Goal: Task Accomplishment & Management: Complete application form

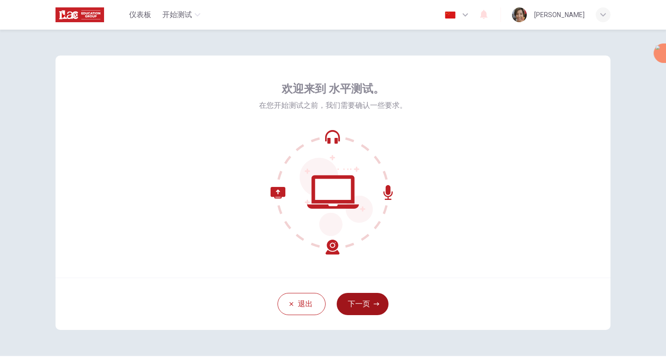
click at [359, 306] on button "下一页" at bounding box center [363, 304] width 52 height 22
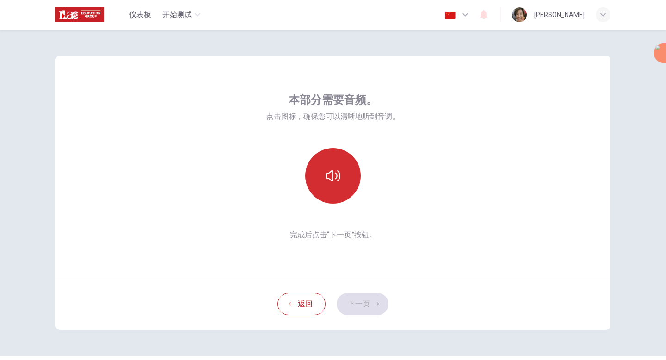
click at [332, 171] on icon "button" at bounding box center [333, 175] width 15 height 15
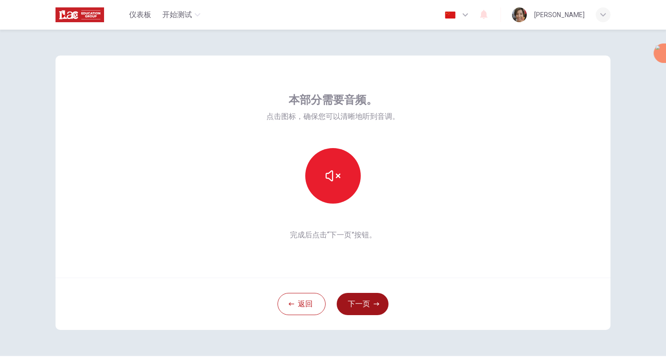
click at [368, 305] on button "下一页" at bounding box center [363, 304] width 52 height 22
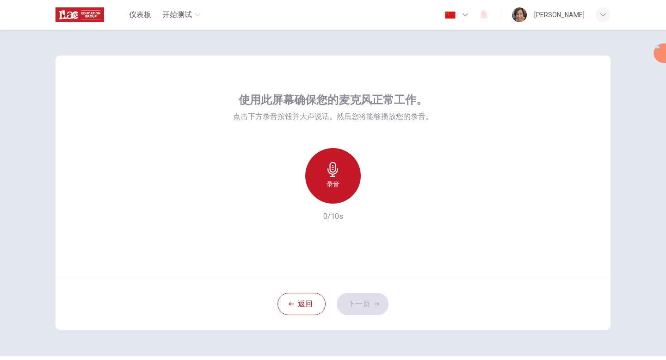
click at [341, 171] on div "录音" at bounding box center [332, 175] width 55 height 55
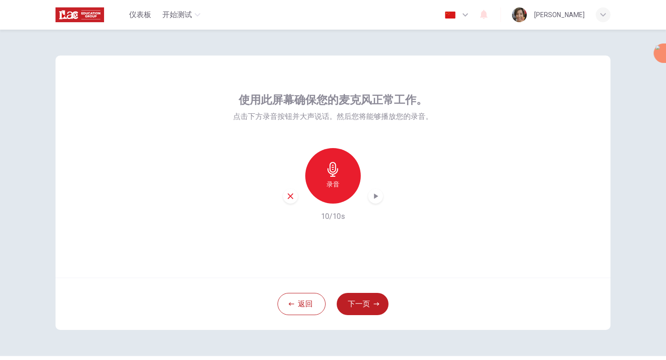
click at [377, 201] on div "button" at bounding box center [375, 196] width 15 height 15
click at [369, 304] on button "下一页" at bounding box center [363, 304] width 52 height 22
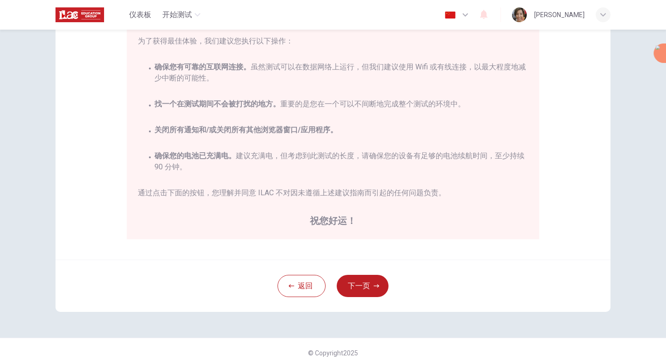
scroll to position [154, 0]
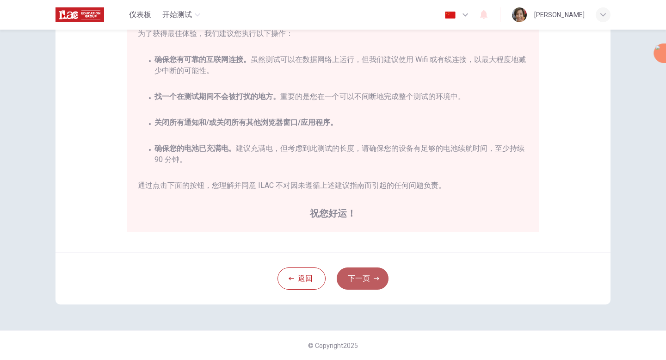
click at [369, 283] on button "下一页" at bounding box center [363, 278] width 52 height 22
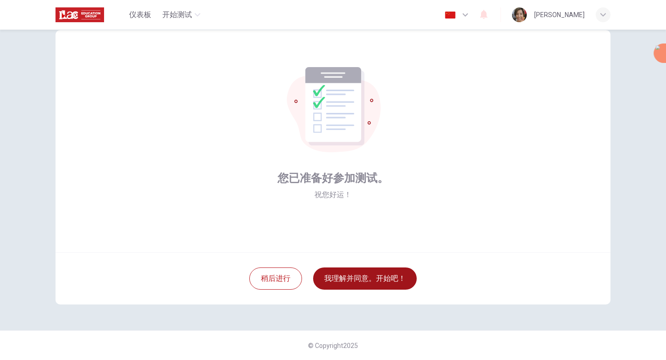
click at [360, 277] on button "我理解并同意。开始吧！" at bounding box center [365, 278] width 104 height 22
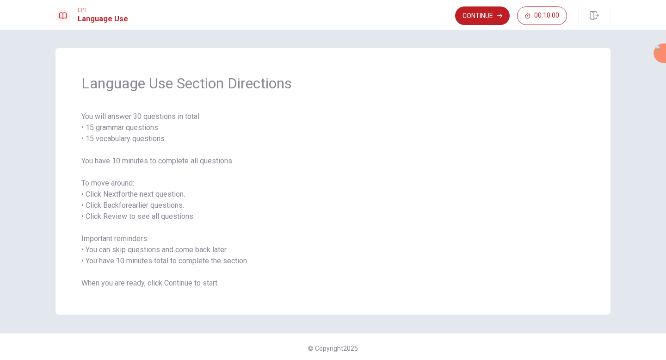
scroll to position [3, 0]
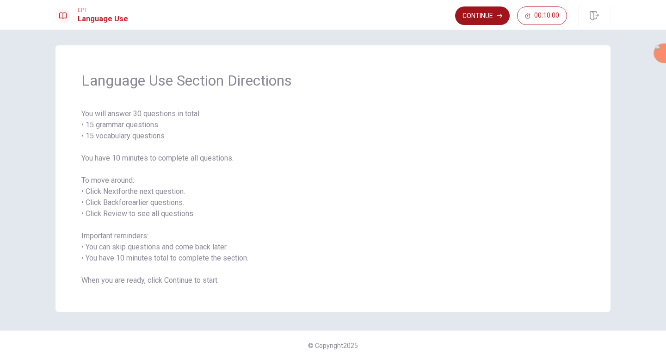
click at [487, 18] on button "Continue" at bounding box center [482, 15] width 55 height 18
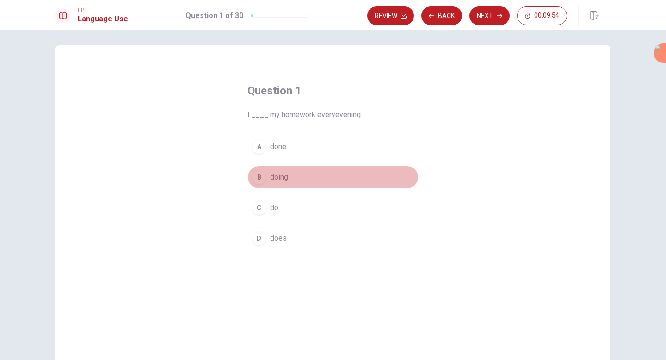
click at [275, 172] on span "doing" at bounding box center [279, 177] width 18 height 11
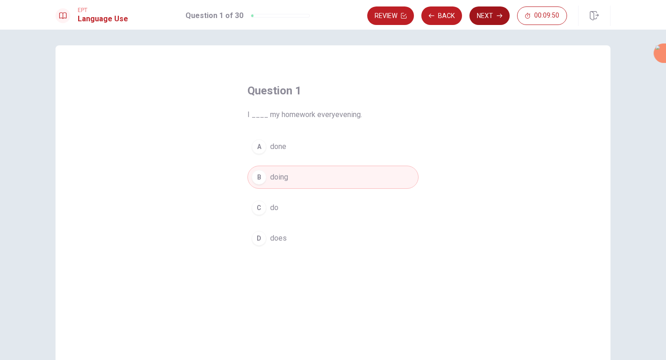
click at [490, 12] on button "Next" at bounding box center [489, 15] width 40 height 18
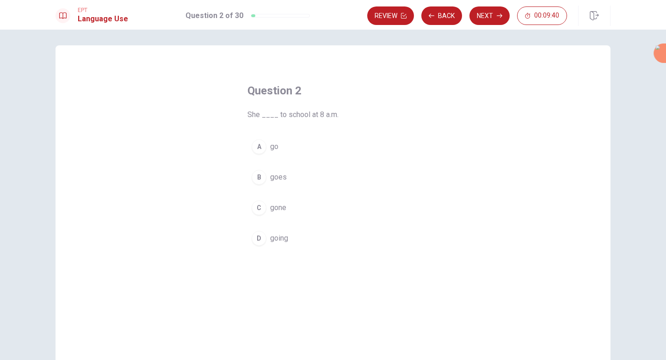
click at [280, 150] on button "A go" at bounding box center [332, 146] width 171 height 23
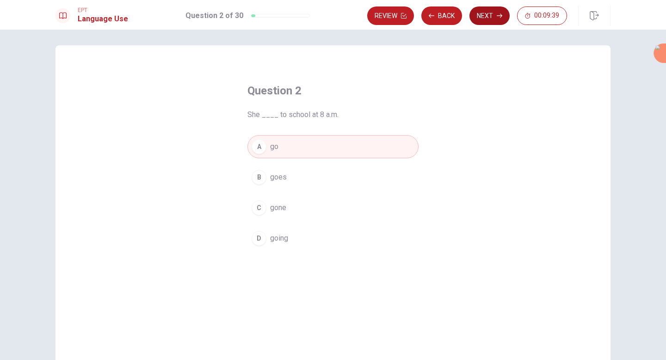
click at [499, 14] on icon "button" at bounding box center [500, 16] width 6 height 6
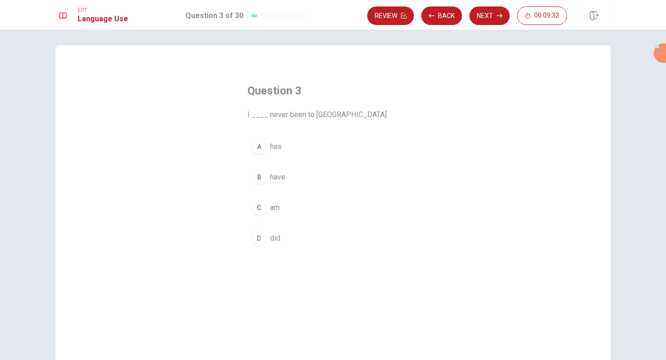
click at [282, 181] on span "have" at bounding box center [277, 177] width 15 height 11
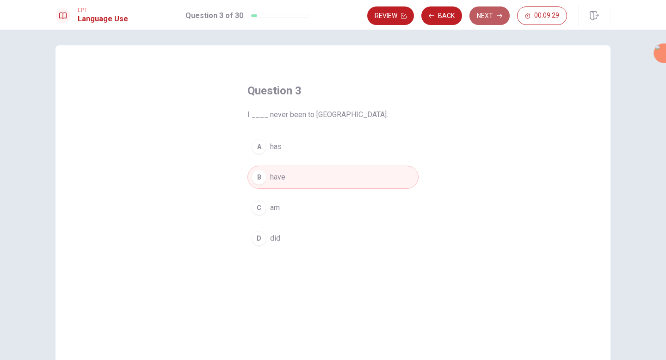
click at [488, 17] on button "Next" at bounding box center [489, 15] width 40 height 18
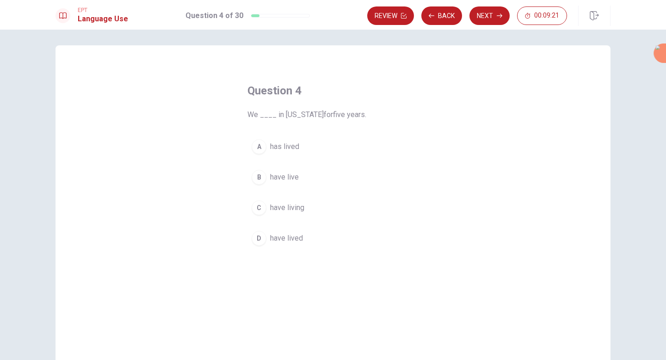
click at [294, 144] on span "has lived" at bounding box center [284, 146] width 29 height 11
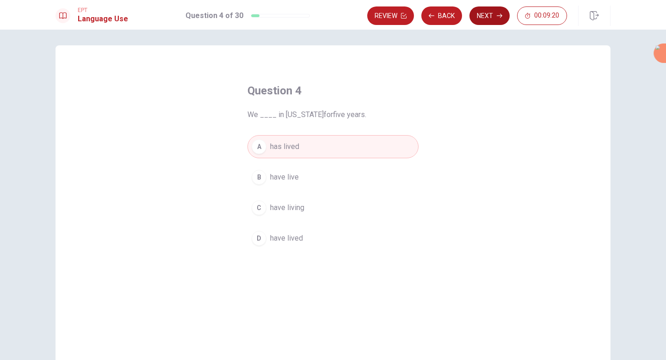
click at [483, 14] on button "Next" at bounding box center [489, 15] width 40 height 18
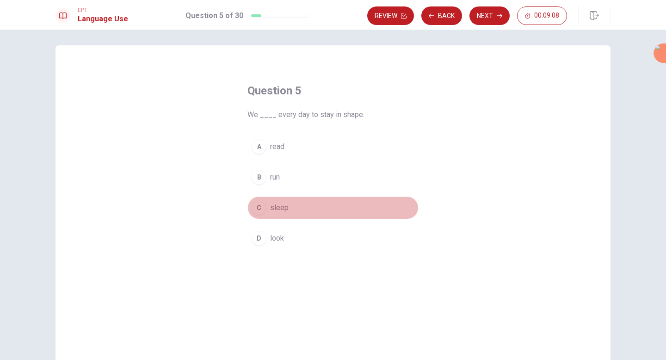
click at [280, 207] on span "sleep" at bounding box center [279, 207] width 18 height 11
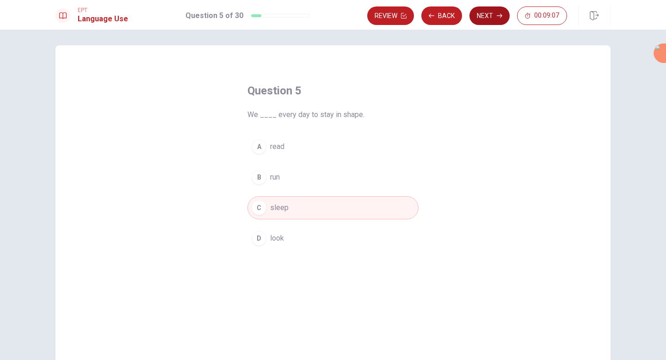
click at [502, 15] on button "Next" at bounding box center [489, 15] width 40 height 18
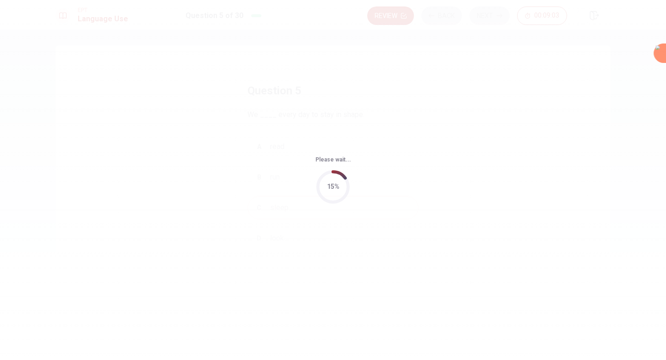
scroll to position [0, 0]
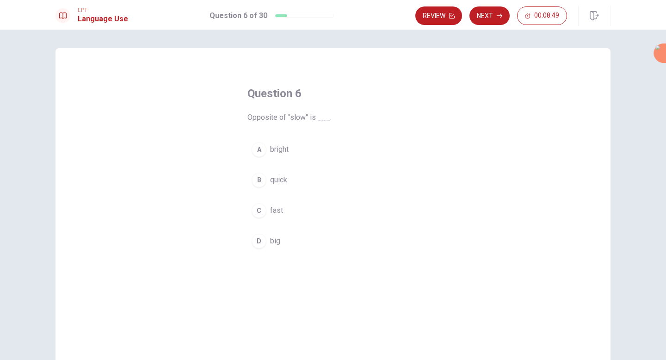
click at [284, 145] on span "bright" at bounding box center [279, 149] width 18 height 11
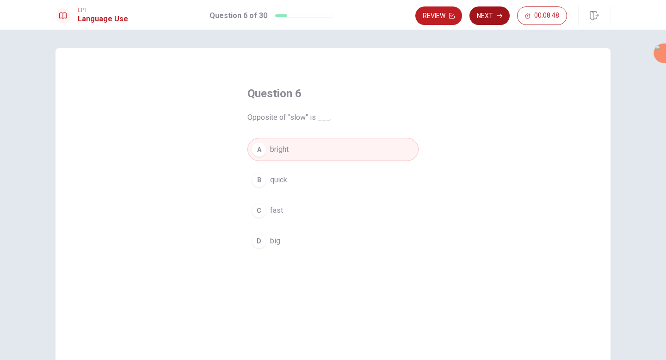
click at [497, 17] on icon "button" at bounding box center [500, 16] width 6 height 6
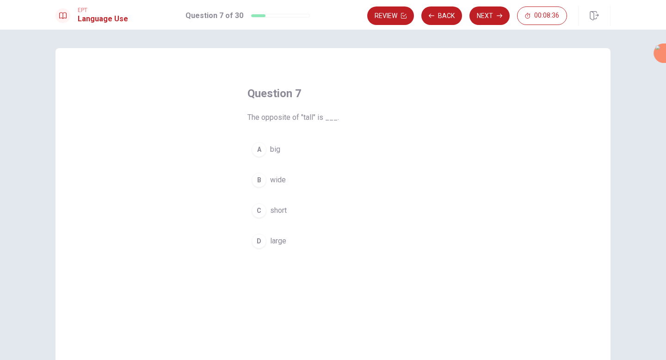
click at [270, 239] on span "large" at bounding box center [278, 240] width 16 height 11
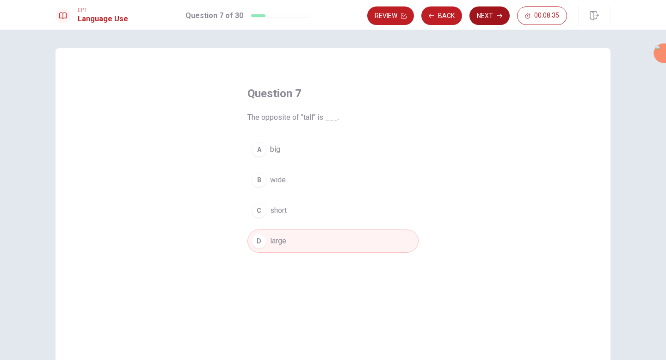
click at [499, 13] on icon "button" at bounding box center [500, 16] width 6 height 6
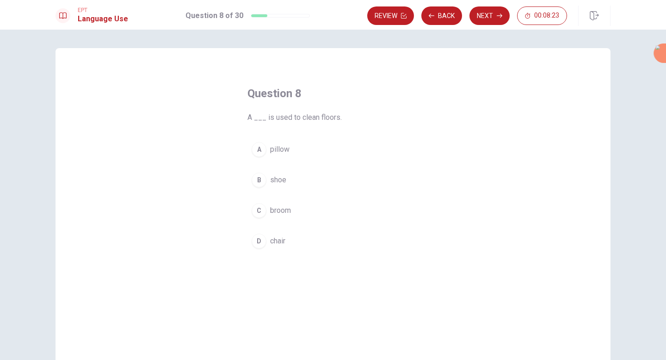
click at [280, 149] on span "pillow" at bounding box center [279, 149] width 19 height 11
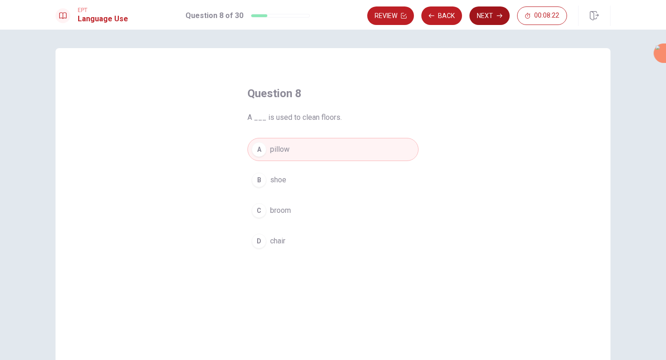
click at [488, 18] on button "Next" at bounding box center [489, 15] width 40 height 18
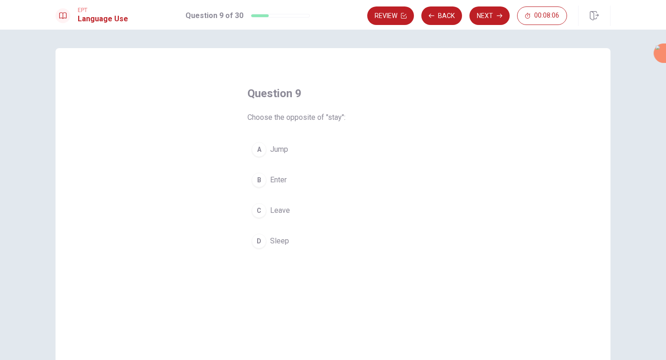
click at [277, 210] on span "Leave" at bounding box center [280, 210] width 20 height 11
drag, startPoint x: 285, startPoint y: 118, endPoint x: 311, endPoint y: 117, distance: 25.9
click at [311, 117] on span "Choose the opposite of "stay":" at bounding box center [332, 117] width 171 height 11
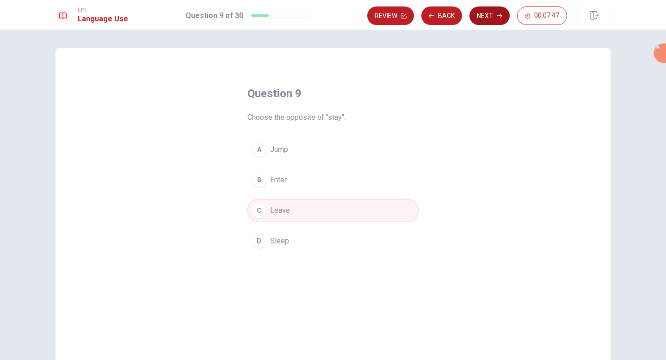
click at [496, 14] on button "Next" at bounding box center [489, 15] width 40 height 18
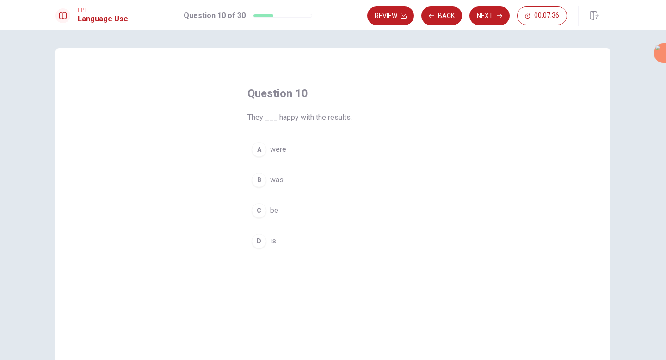
click at [277, 147] on span "were" at bounding box center [278, 149] width 16 height 11
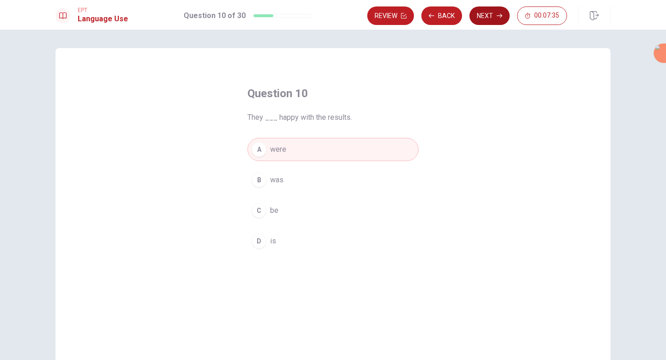
click at [486, 16] on button "Next" at bounding box center [489, 15] width 40 height 18
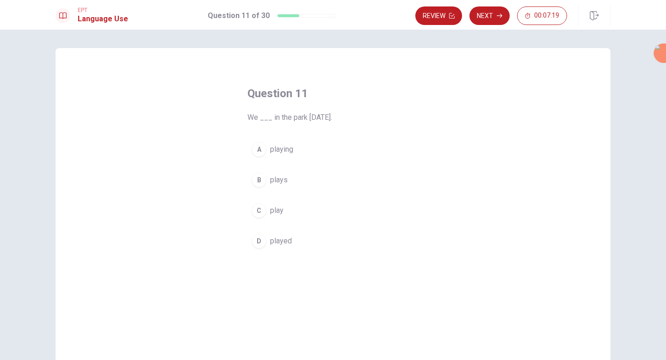
click at [270, 243] on span "played" at bounding box center [281, 240] width 22 height 11
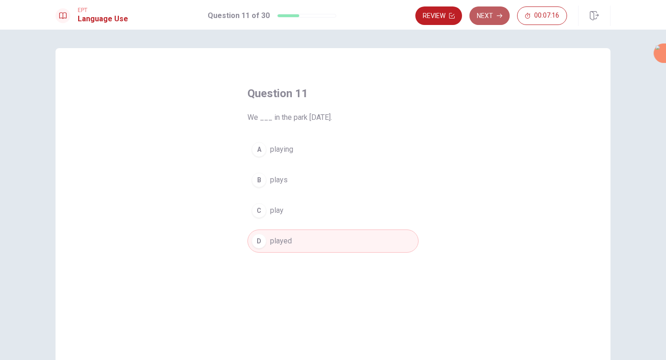
click at [500, 14] on icon "button" at bounding box center [500, 16] width 6 height 4
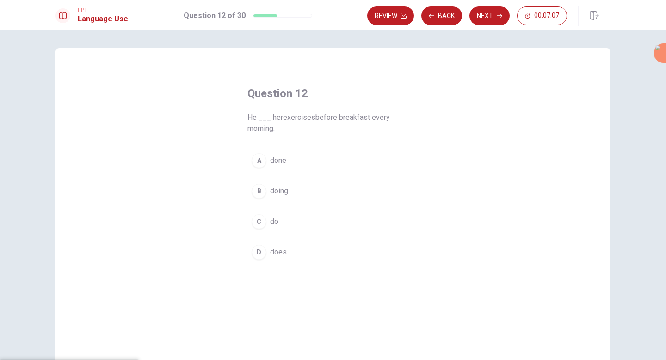
click at [481, 141] on div "Question 12 He ___ her exercises before breakfast every morning. A done B doing…" at bounding box center [332, 208] width 555 height 321
click at [279, 253] on span "does" at bounding box center [278, 251] width 17 height 11
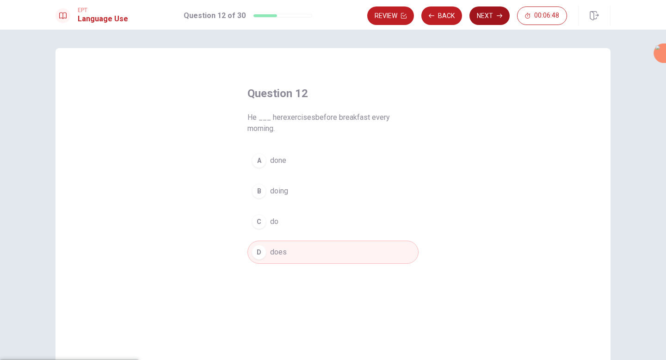
click at [491, 15] on button "Next" at bounding box center [489, 15] width 40 height 18
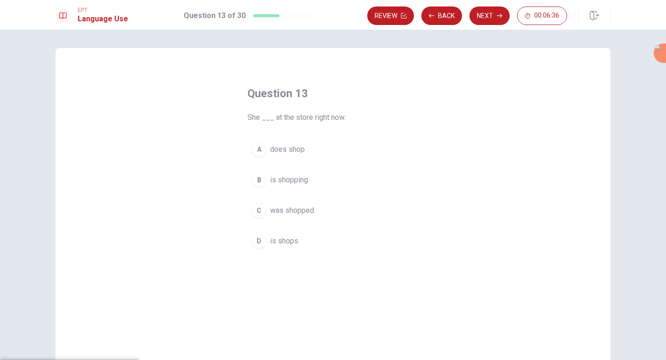
click at [294, 182] on span "is shopping" at bounding box center [289, 179] width 38 height 11
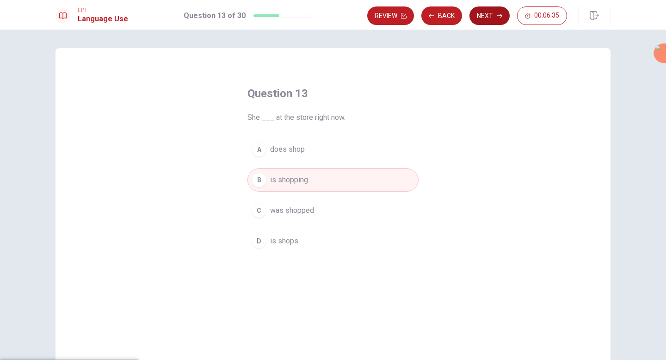
click at [488, 21] on button "Next" at bounding box center [489, 15] width 40 height 18
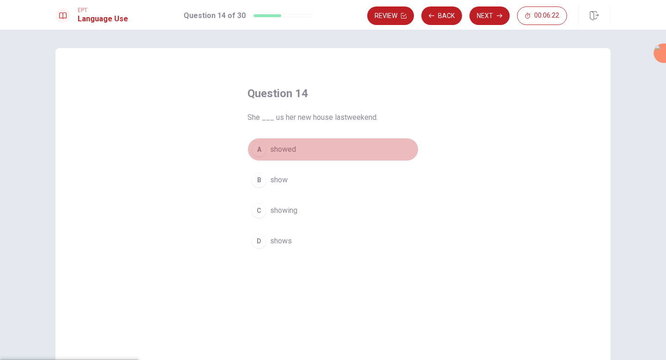
click at [296, 149] on button "A showed" at bounding box center [332, 149] width 171 height 23
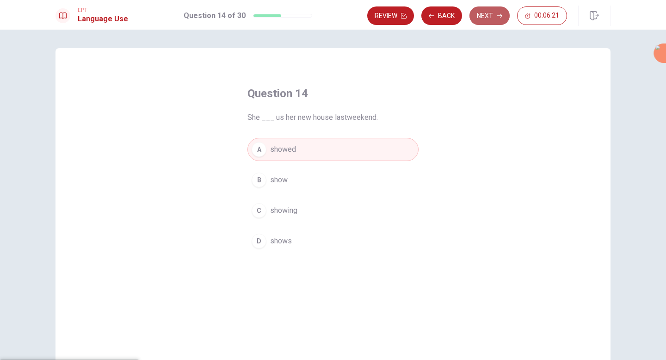
click at [494, 9] on button "Next" at bounding box center [489, 15] width 40 height 18
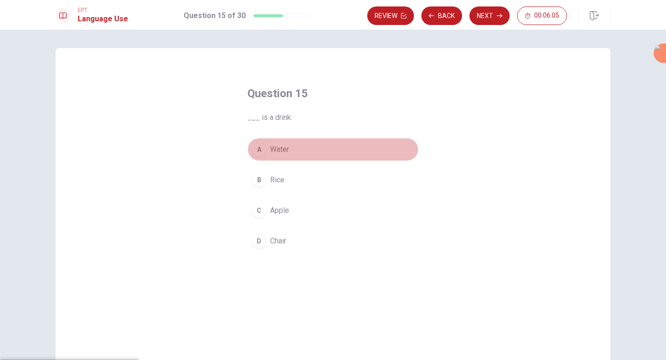
click at [283, 154] on span "Water" at bounding box center [279, 149] width 19 height 11
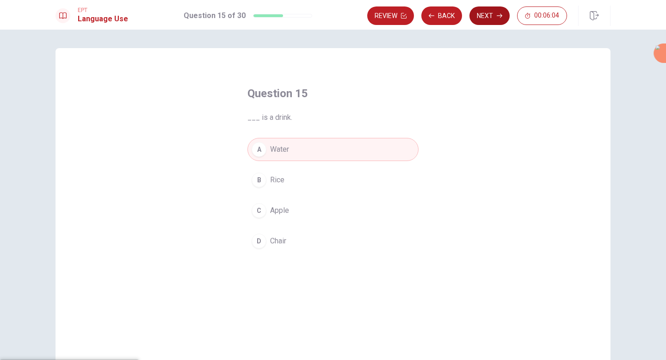
click at [486, 16] on button "Next" at bounding box center [489, 15] width 40 height 18
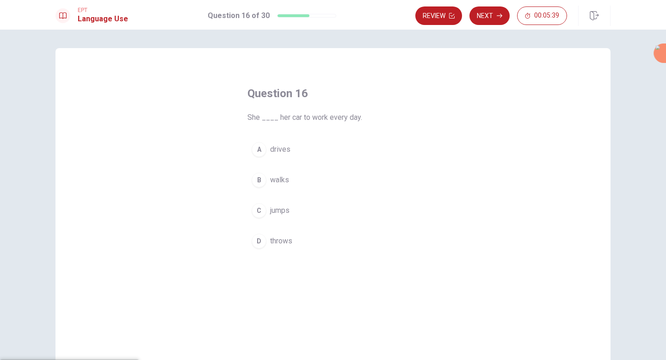
click at [278, 151] on span "drives" at bounding box center [280, 149] width 20 height 11
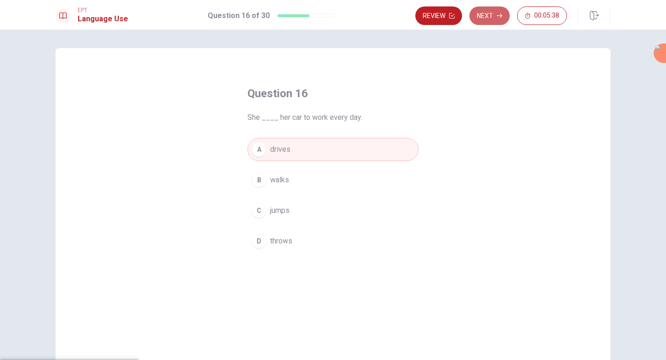
click at [477, 20] on button "Next" at bounding box center [489, 15] width 40 height 18
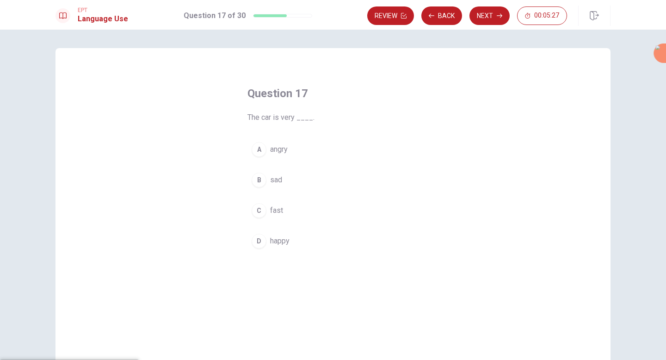
click at [282, 209] on button "C fast" at bounding box center [332, 210] width 171 height 23
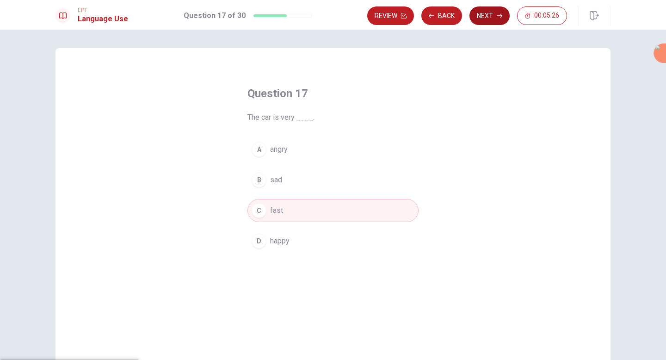
click at [485, 16] on button "Next" at bounding box center [489, 15] width 40 height 18
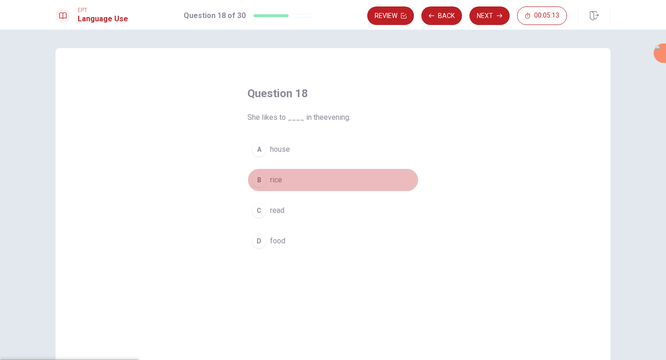
click at [278, 180] on span "rice" at bounding box center [276, 179] width 12 height 11
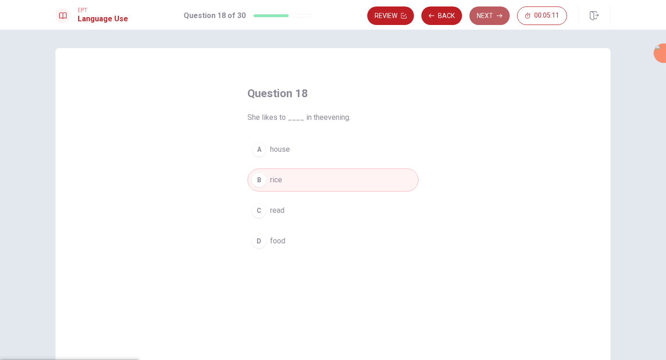
click at [498, 15] on icon "button" at bounding box center [500, 16] width 6 height 6
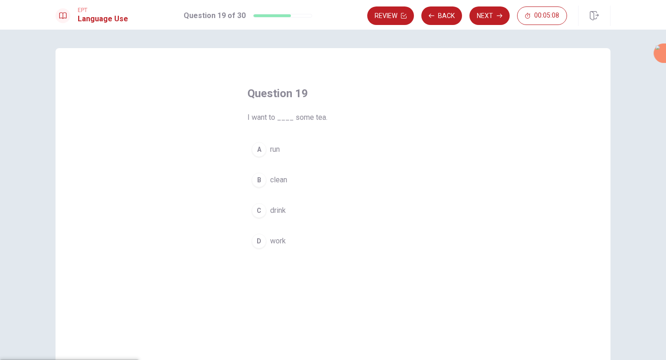
click at [272, 207] on span "drink" at bounding box center [278, 210] width 16 height 11
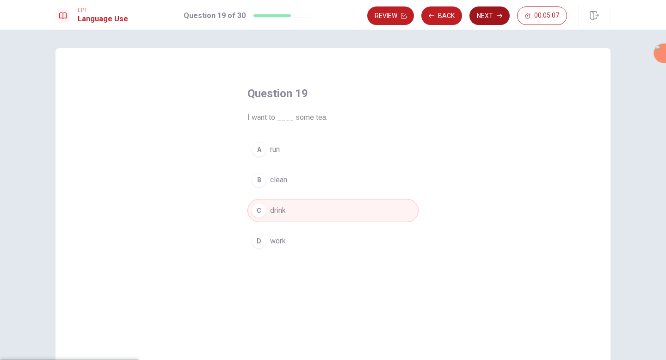
click at [493, 12] on button "Next" at bounding box center [489, 15] width 40 height 18
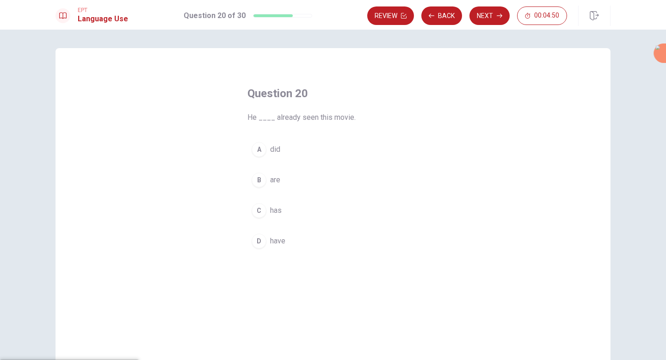
click at [275, 239] on span "have" at bounding box center [277, 240] width 15 height 11
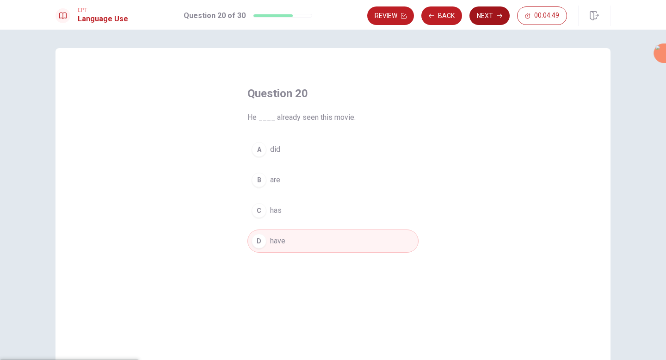
click at [490, 12] on button "Next" at bounding box center [489, 15] width 40 height 18
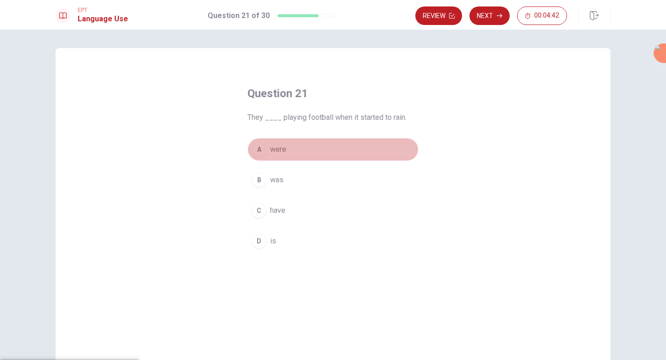
click at [281, 146] on span "were" at bounding box center [278, 149] width 16 height 11
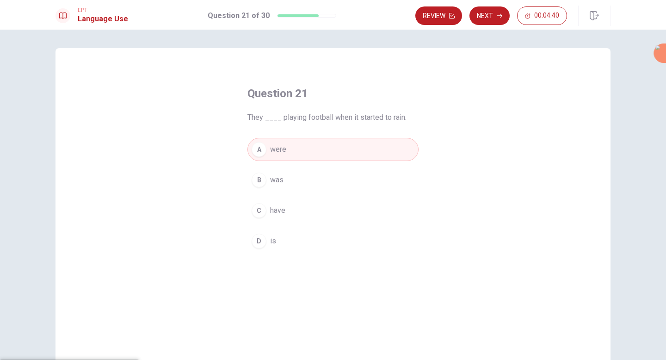
click at [486, 13] on button "Next" at bounding box center [489, 15] width 40 height 18
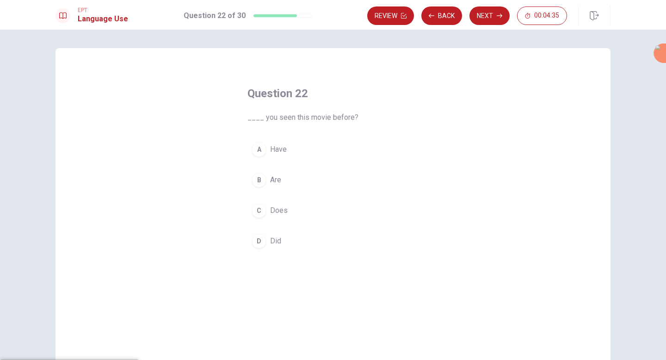
click at [287, 145] on button "A Have" at bounding box center [332, 149] width 171 height 23
click at [491, 15] on button "Next" at bounding box center [489, 15] width 40 height 18
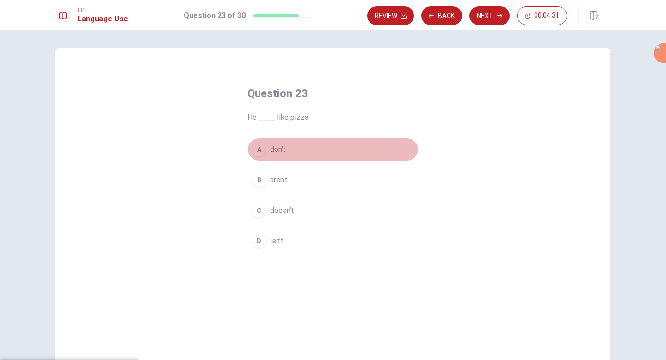
click at [281, 148] on span "don’t" at bounding box center [277, 149] width 15 height 11
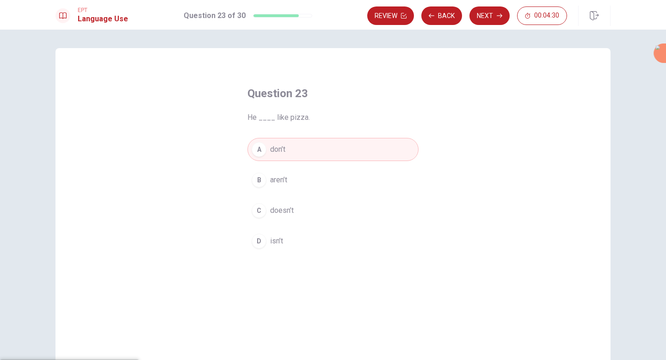
click at [277, 215] on span "doesn’t" at bounding box center [282, 210] width 24 height 11
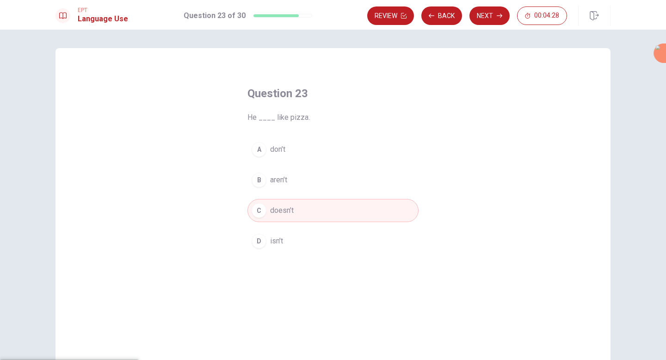
click at [493, 18] on button "Next" at bounding box center [489, 15] width 40 height 18
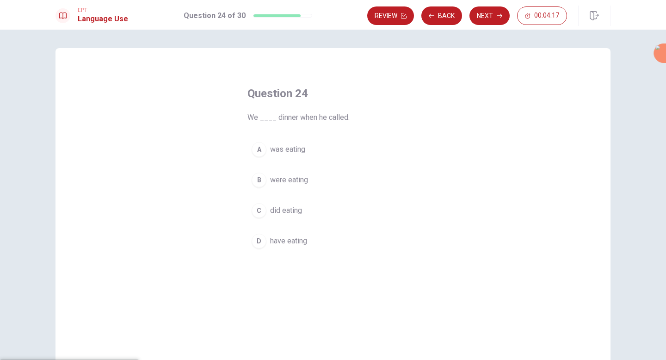
click at [295, 152] on span "was eating" at bounding box center [287, 149] width 35 height 11
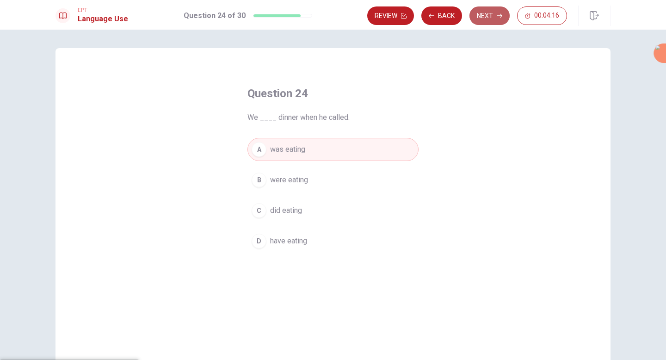
click at [488, 17] on button "Next" at bounding box center [489, 15] width 40 height 18
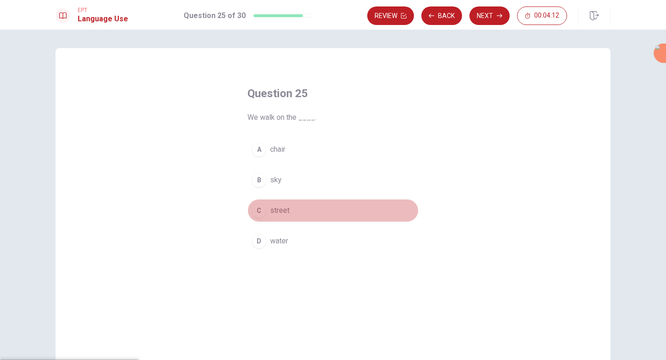
click at [278, 214] on span "street" at bounding box center [279, 210] width 19 height 11
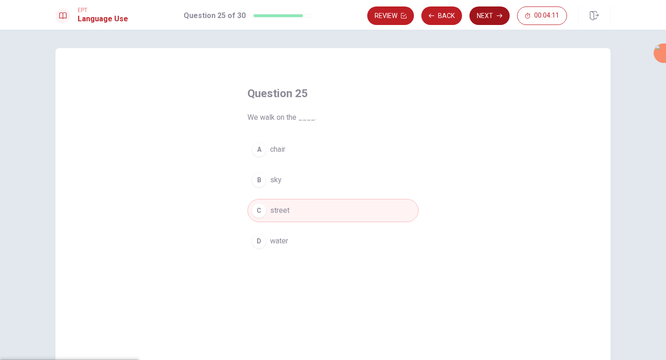
click at [487, 18] on button "Next" at bounding box center [489, 15] width 40 height 18
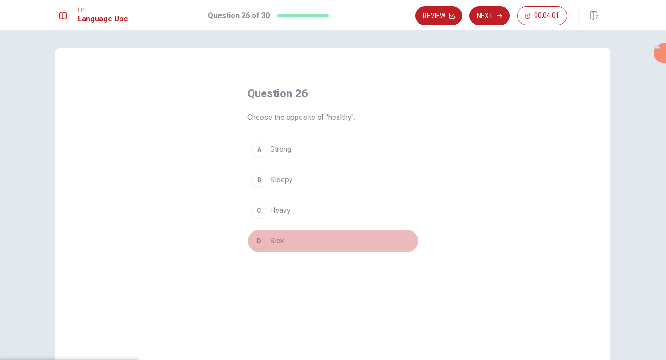
click at [276, 245] on span "Sick" at bounding box center [277, 240] width 14 height 11
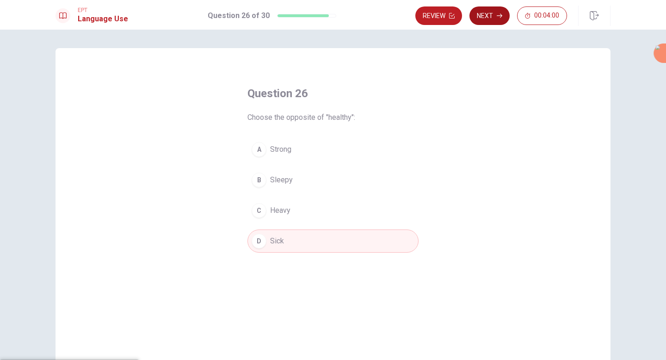
click at [491, 18] on button "Next" at bounding box center [489, 15] width 40 height 18
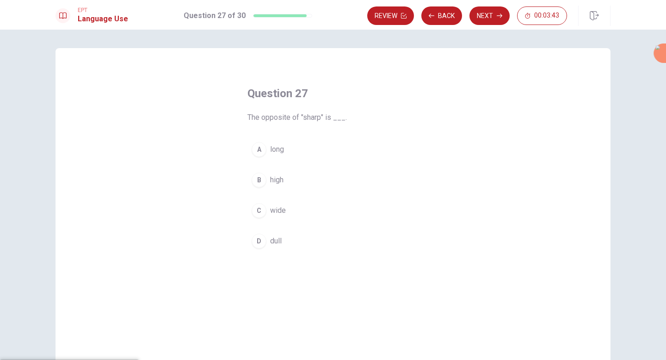
click at [282, 212] on span "wide" at bounding box center [278, 210] width 16 height 11
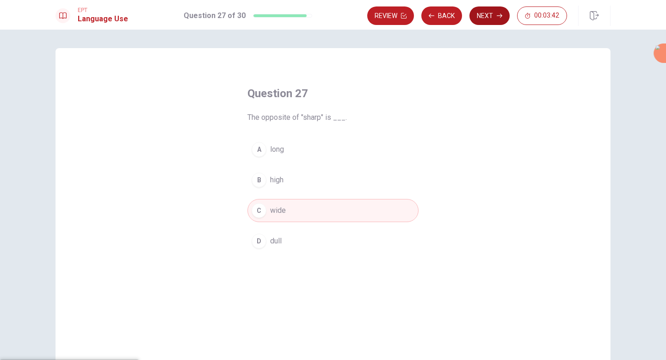
click at [486, 19] on button "Next" at bounding box center [489, 15] width 40 height 18
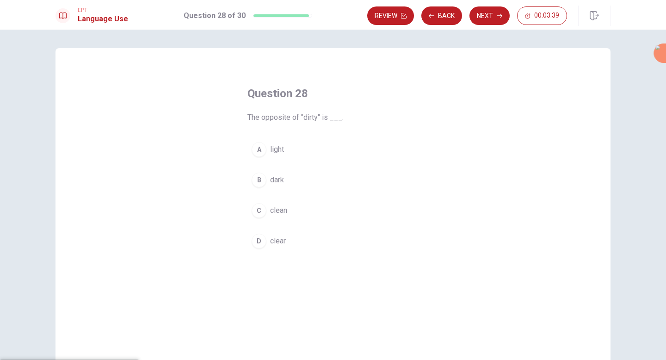
click at [289, 208] on button "C clean" at bounding box center [332, 210] width 171 height 23
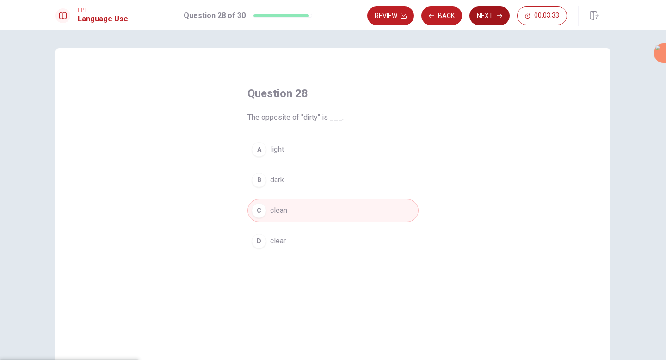
click at [484, 13] on button "Next" at bounding box center [489, 15] width 40 height 18
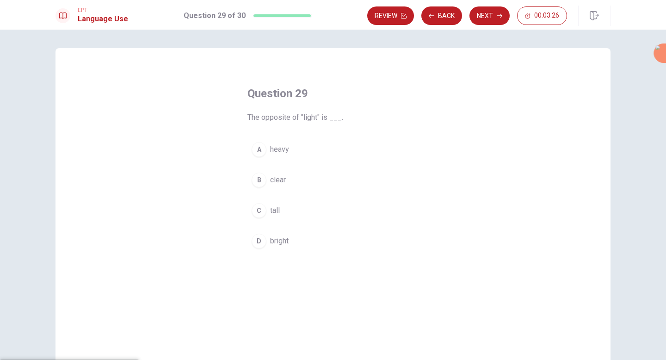
click at [282, 242] on span "bright" at bounding box center [279, 240] width 18 height 11
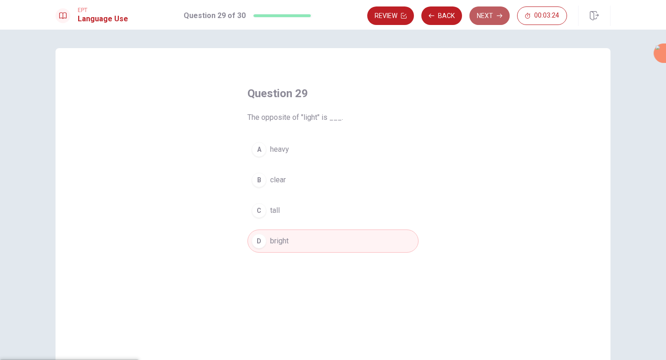
click at [490, 10] on button "Next" at bounding box center [489, 15] width 40 height 18
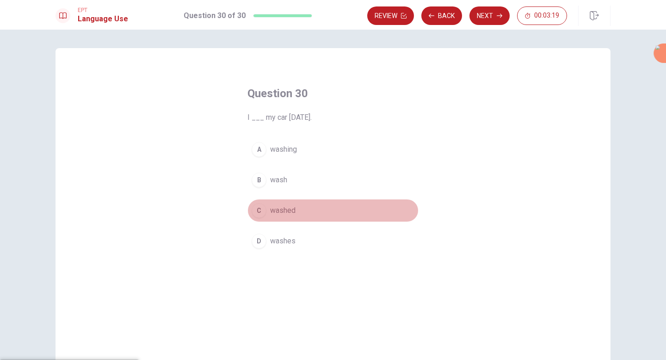
click at [283, 210] on span "washed" at bounding box center [282, 210] width 25 height 11
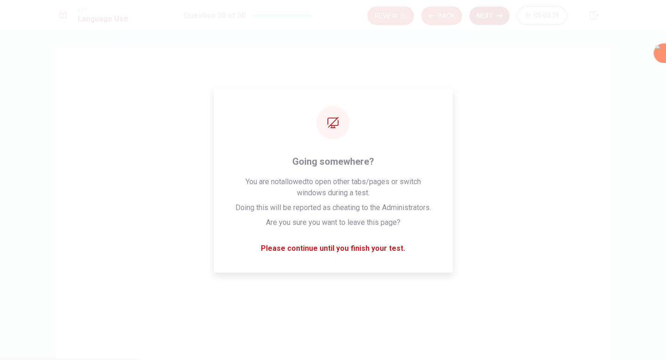
click at [489, 13] on button "Next" at bounding box center [489, 15] width 40 height 18
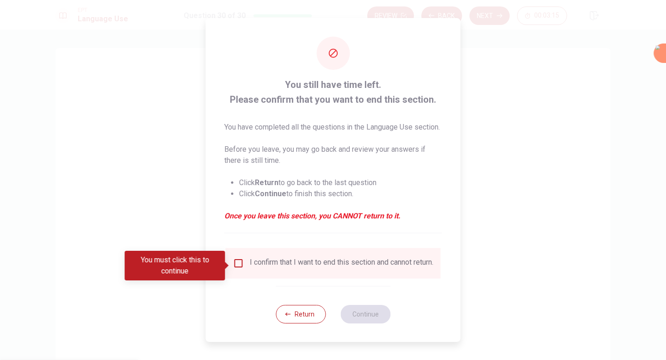
click at [236, 265] on input "You must click this to continue" at bounding box center [238, 263] width 11 height 11
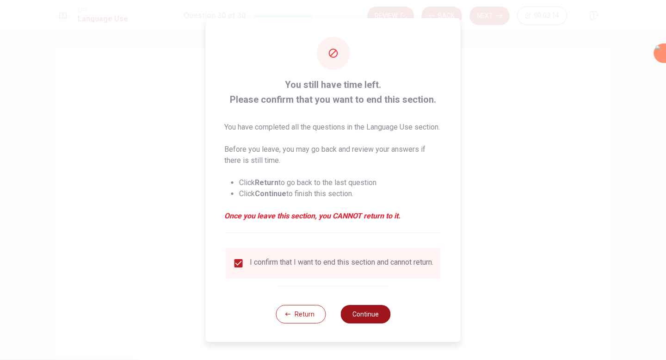
click at [386, 323] on button "Continue" at bounding box center [365, 314] width 50 height 18
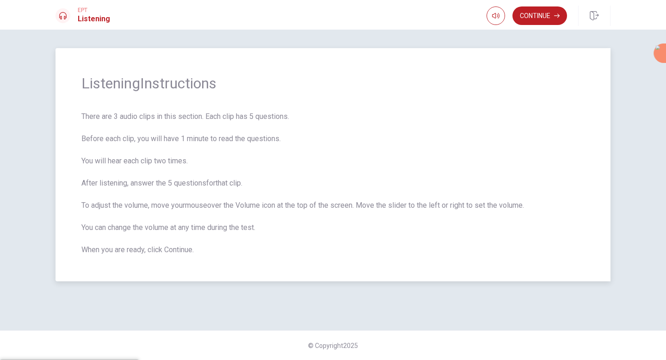
drag, startPoint x: 83, startPoint y: 83, endPoint x: 215, endPoint y: 145, distance: 145.6
click at [215, 145] on div "Listening Instructions There are 3 audio clips in this section. Each clip has 5…" at bounding box center [332, 164] width 555 height 233
click at [231, 149] on span "There are 3 audio clips in this section. Each clip has 5 questions. Before each…" at bounding box center [332, 183] width 503 height 144
drag, startPoint x: 98, startPoint y: 114, endPoint x: 157, endPoint y: 116, distance: 59.7
click at [157, 116] on span "There are 3 audio clips in this section. Each clip has 5 questions. Before each…" at bounding box center [332, 183] width 503 height 144
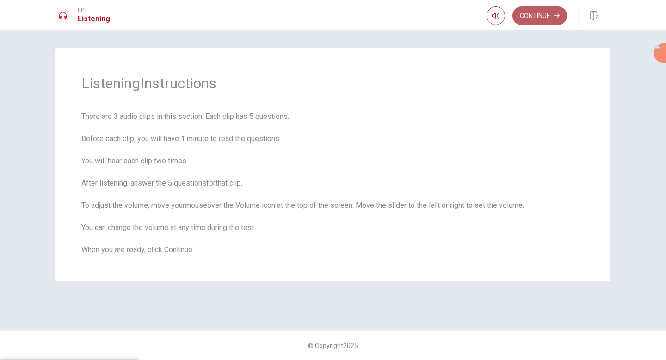
click at [541, 16] on button "Continue" at bounding box center [539, 15] width 55 height 18
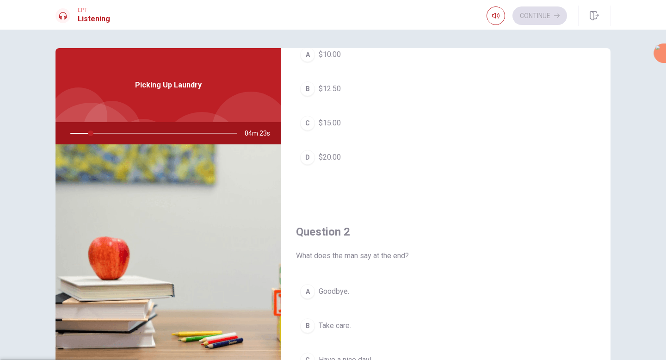
scroll to position [95, 0]
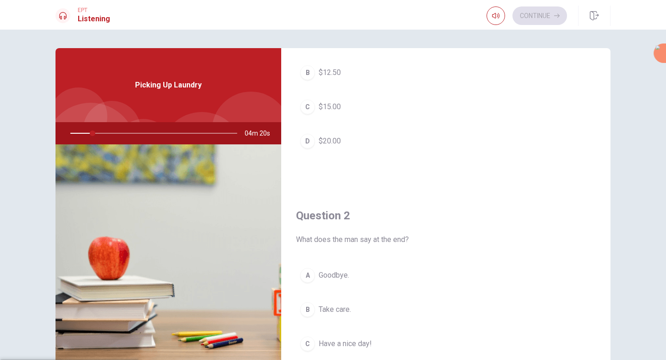
click at [160, 84] on span "Picking Up Laundry" at bounding box center [168, 85] width 67 height 11
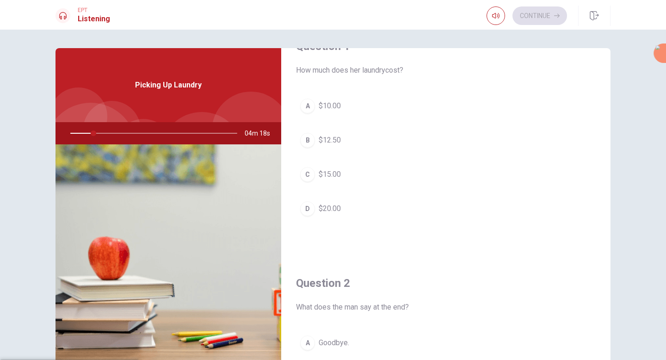
scroll to position [0, 0]
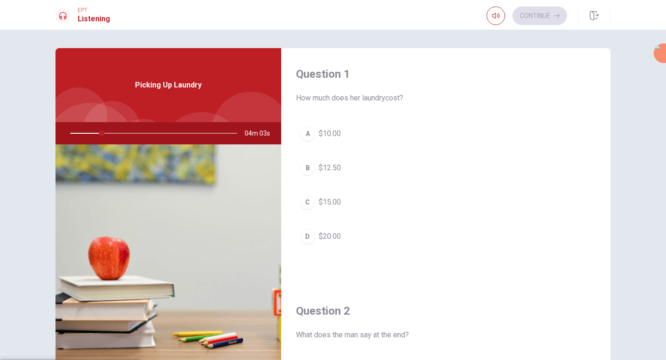
drag, startPoint x: 81, startPoint y: 134, endPoint x: 62, endPoint y: 132, distance: 19.0
click at [62, 132] on div at bounding box center [151, 133] width 185 height 22
click at [306, 202] on div "C" at bounding box center [307, 202] width 15 height 15
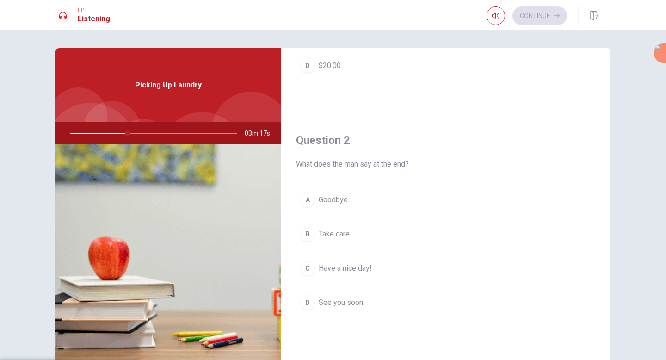
scroll to position [171, 0]
click at [308, 265] on div "C" at bounding box center [307, 267] width 15 height 15
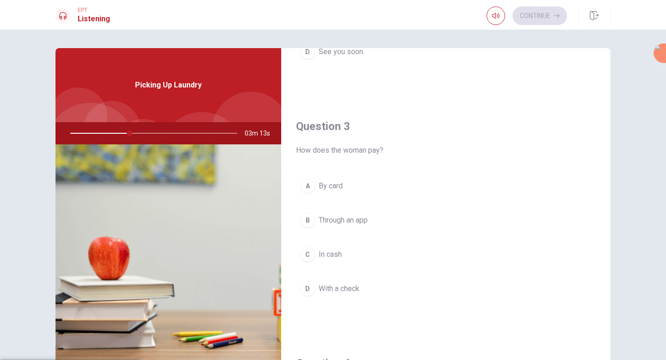
scroll to position [437, 0]
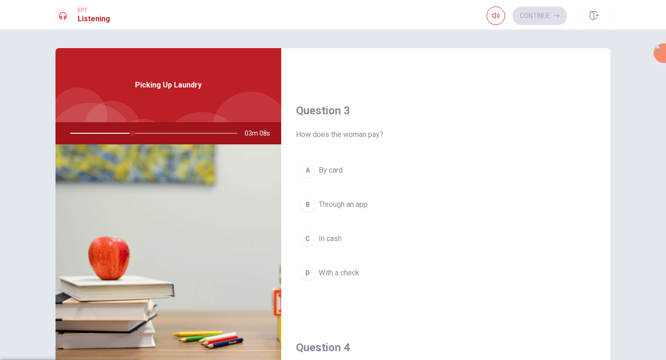
click at [306, 167] on div "A" at bounding box center [307, 170] width 15 height 15
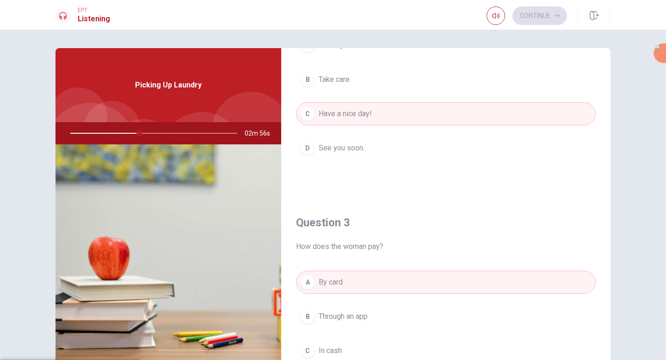
scroll to position [409, 0]
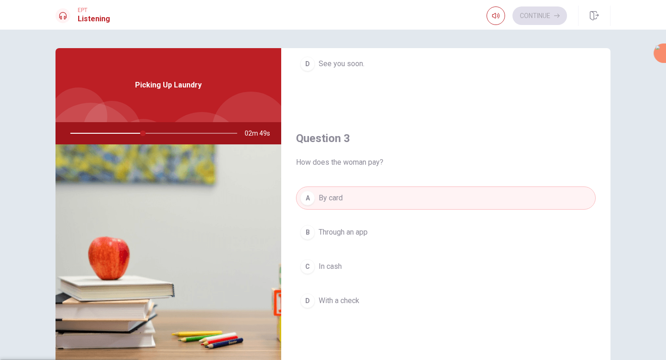
click at [308, 264] on div "C" at bounding box center [307, 266] width 15 height 15
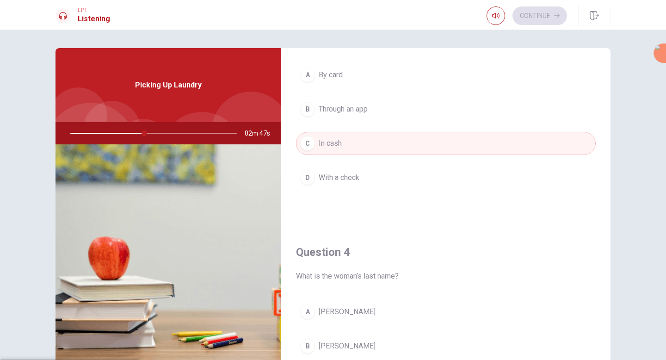
scroll to position [647, 0]
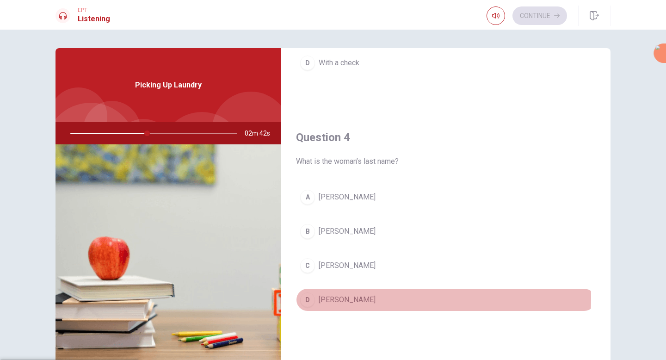
click at [308, 297] on div "D" at bounding box center [307, 299] width 15 height 15
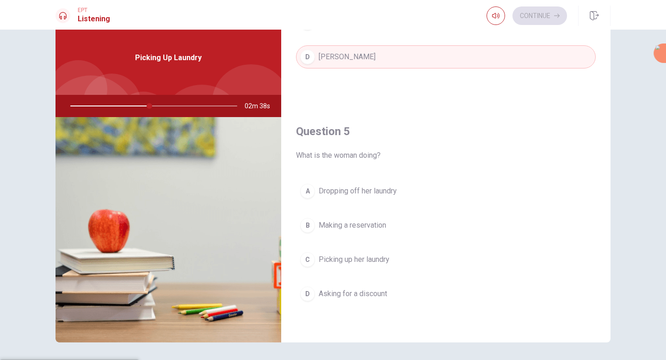
scroll to position [58, 0]
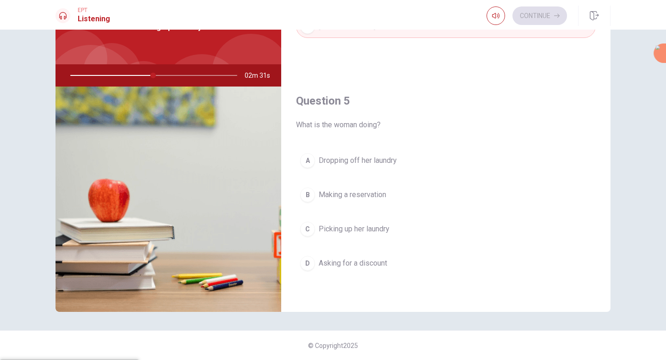
click at [307, 228] on div "C" at bounding box center [307, 229] width 15 height 15
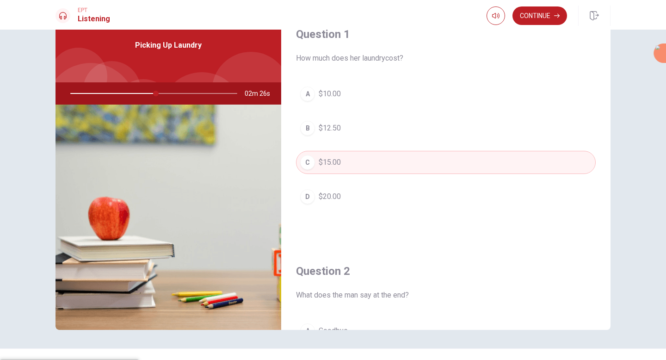
scroll to position [0, 0]
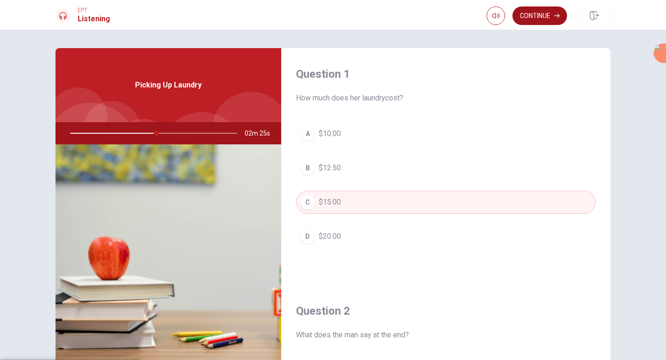
click at [547, 16] on button "Continue" at bounding box center [539, 15] width 55 height 18
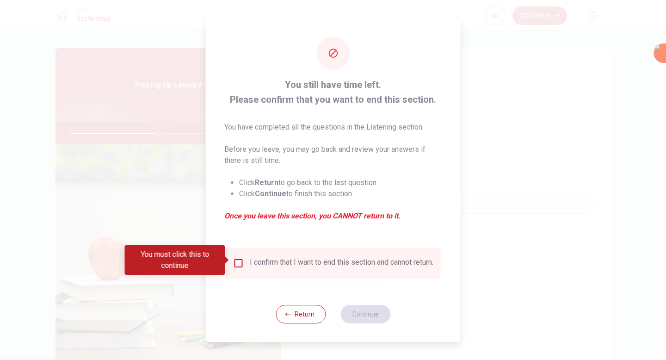
click at [238, 260] on input "You must click this to continue" at bounding box center [238, 263] width 11 height 11
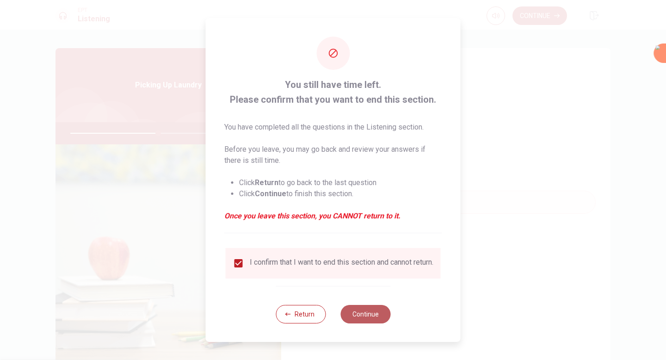
click at [367, 316] on button "Continue" at bounding box center [365, 314] width 50 height 18
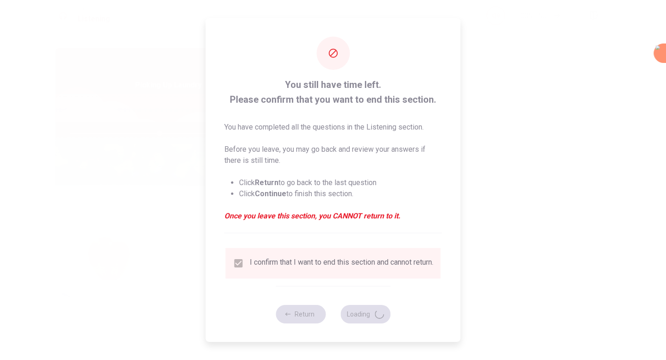
type input "54"
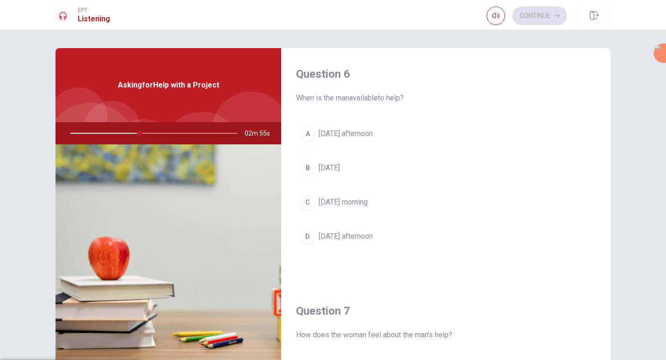
click at [302, 130] on div "A" at bounding box center [307, 133] width 15 height 15
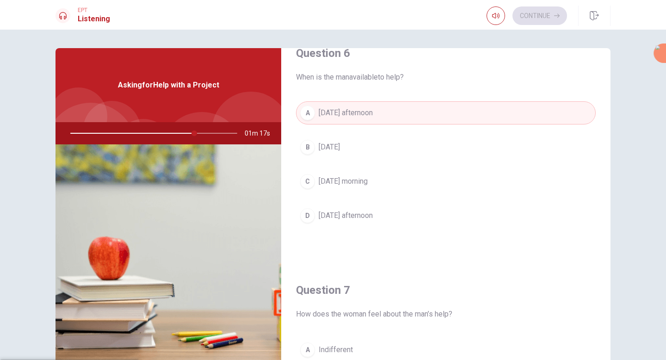
scroll to position [200, 0]
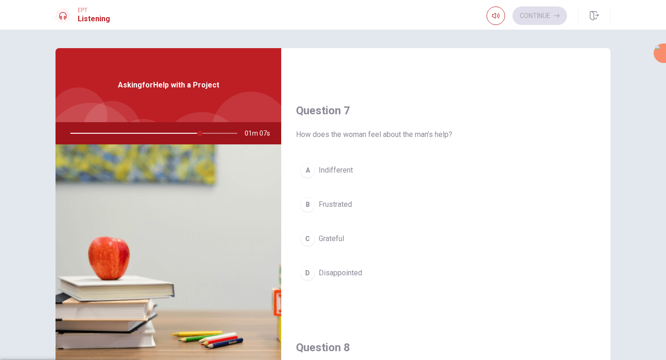
click at [305, 269] on div "D" at bounding box center [307, 272] width 15 height 15
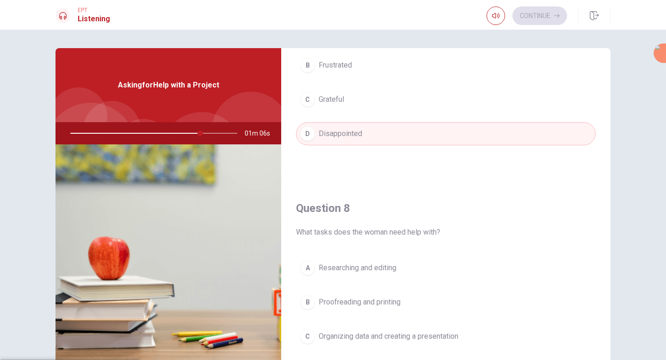
scroll to position [403, 0]
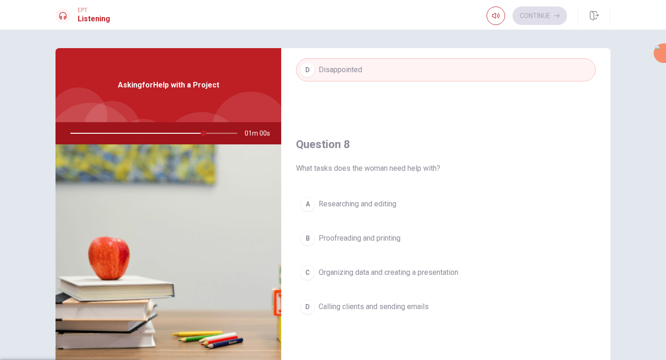
click at [308, 269] on div "C" at bounding box center [307, 272] width 15 height 15
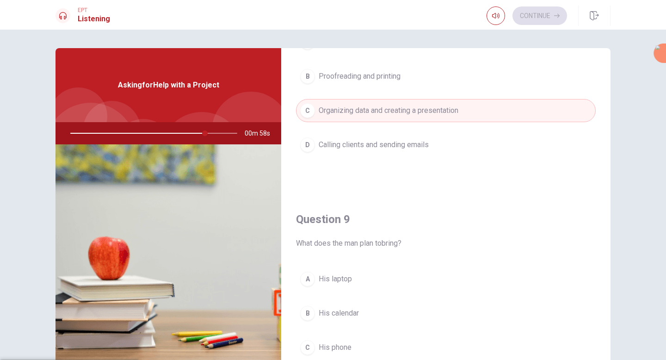
scroll to position [640, 0]
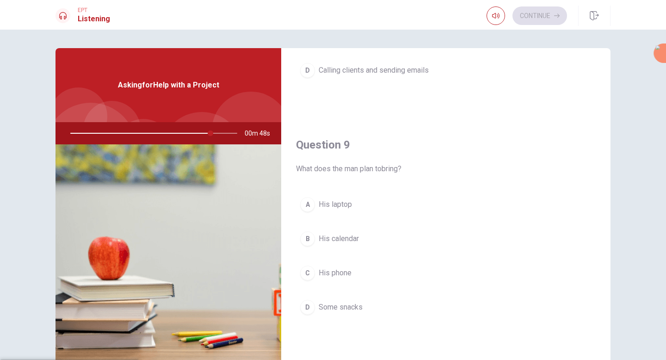
click at [304, 241] on div "B" at bounding box center [307, 238] width 15 height 15
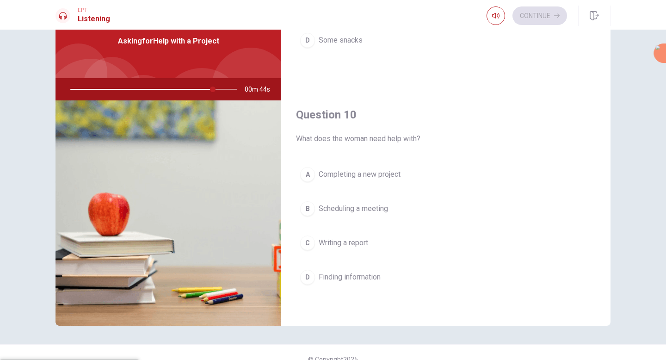
scroll to position [47, 0]
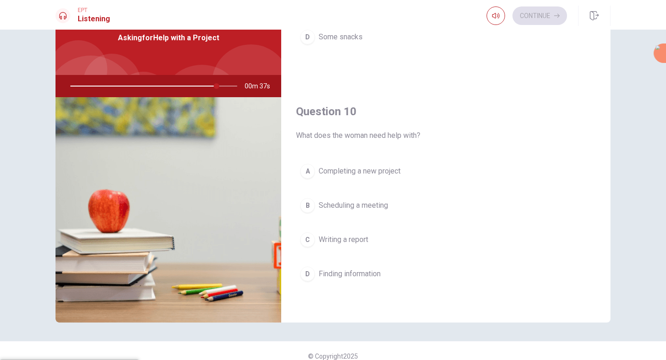
click at [306, 169] on div "A" at bounding box center [307, 171] width 15 height 15
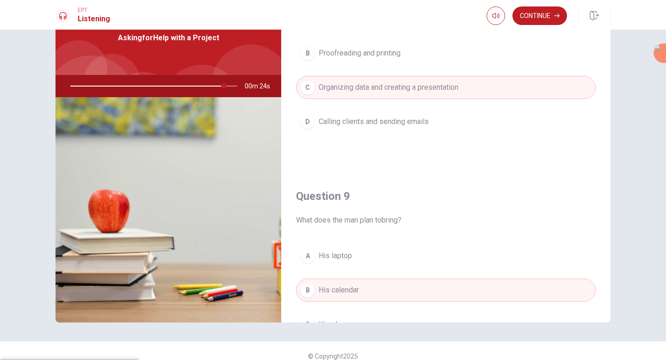
scroll to position [441, 0]
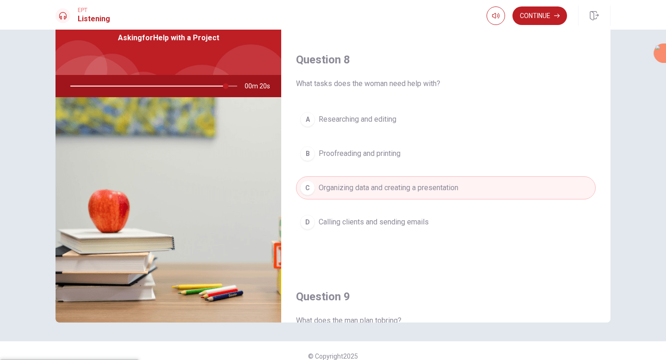
click at [301, 226] on div "D" at bounding box center [307, 222] width 15 height 15
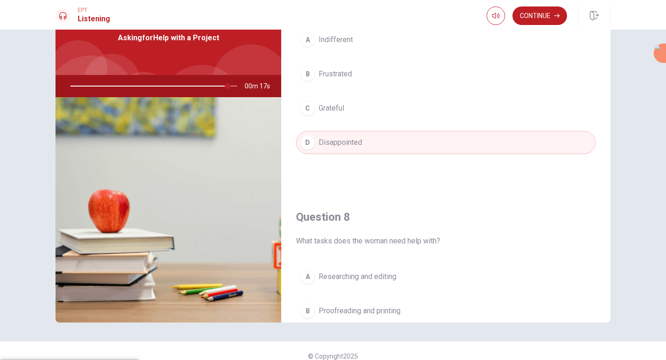
scroll to position [224, 0]
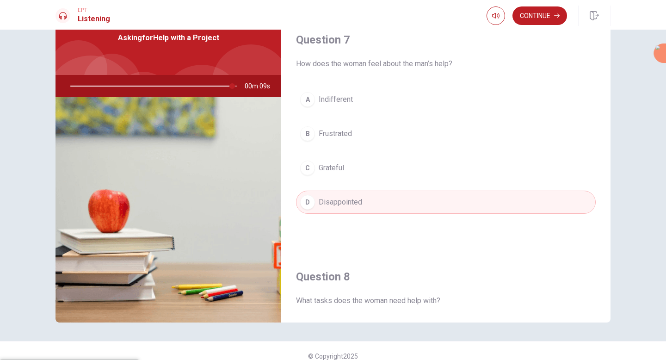
click at [308, 166] on div "C" at bounding box center [307, 167] width 15 height 15
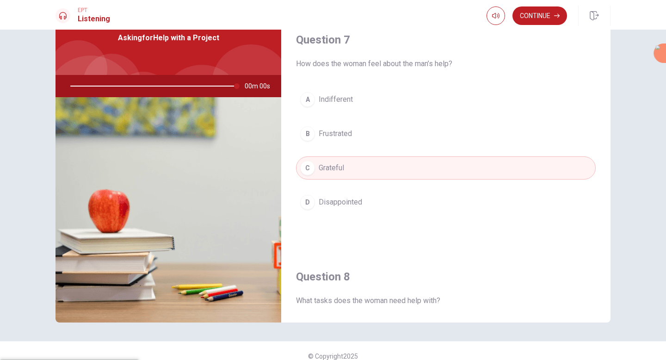
type input "0"
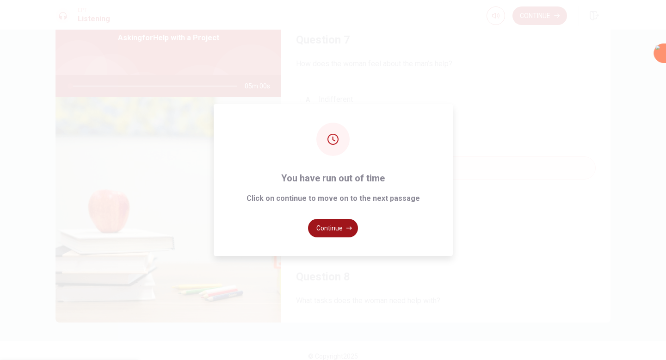
click at [343, 228] on button "Continue" at bounding box center [333, 228] width 50 height 18
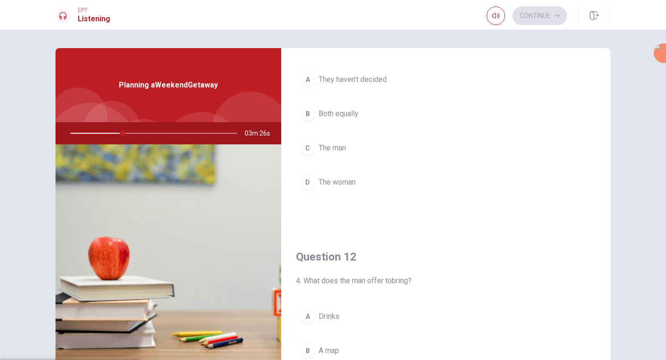
scroll to position [0, 0]
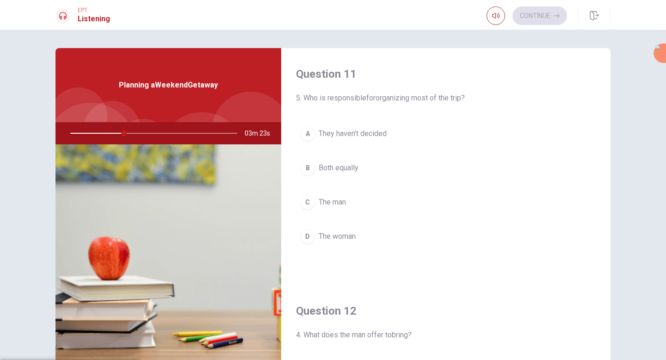
click at [314, 198] on button "C The man" at bounding box center [446, 202] width 300 height 23
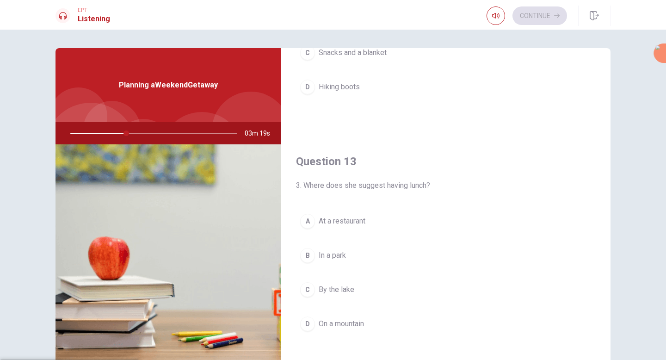
scroll to position [428, 0]
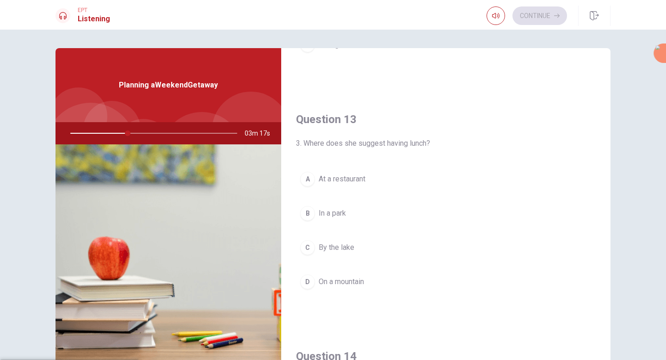
click at [309, 283] on div "D" at bounding box center [307, 281] width 15 height 15
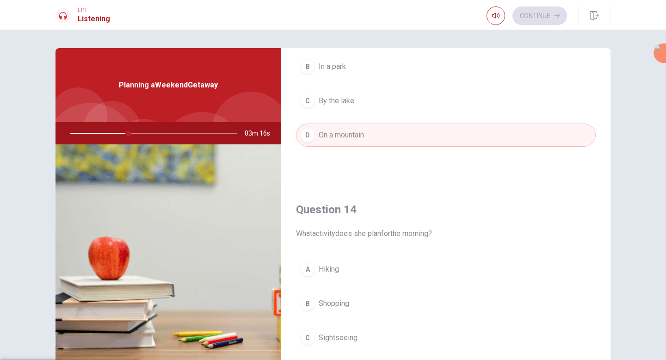
scroll to position [671, 0]
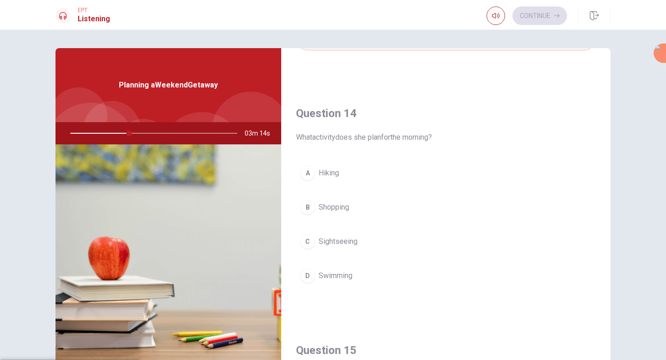
click at [301, 167] on div "A" at bounding box center [307, 173] width 15 height 15
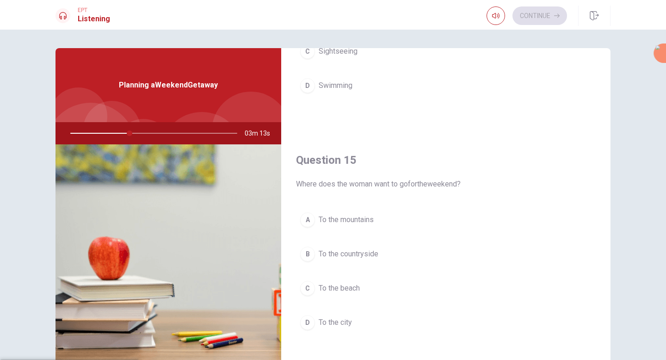
scroll to position [862, 0]
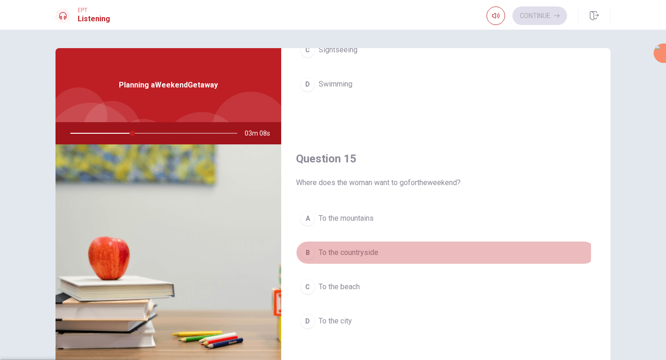
click at [303, 251] on div "B" at bounding box center [307, 252] width 15 height 15
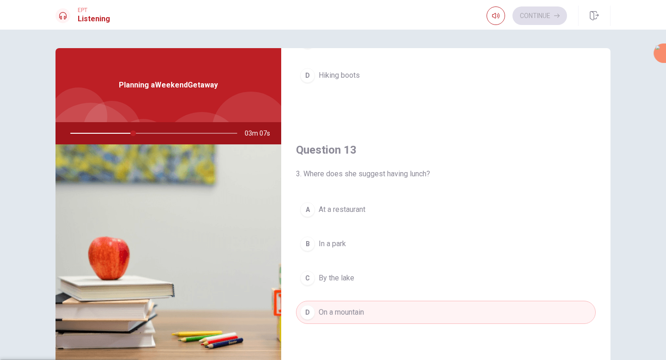
scroll to position [0, 0]
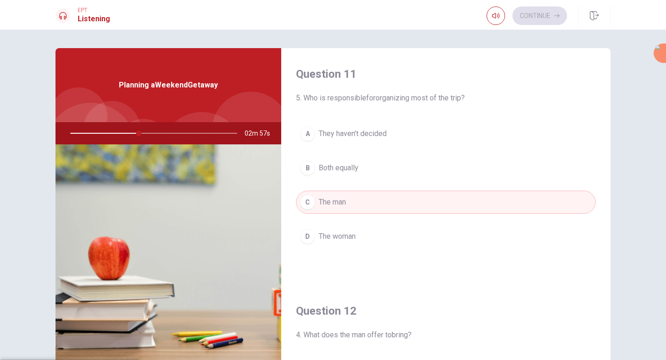
click at [308, 166] on div "B" at bounding box center [307, 167] width 15 height 15
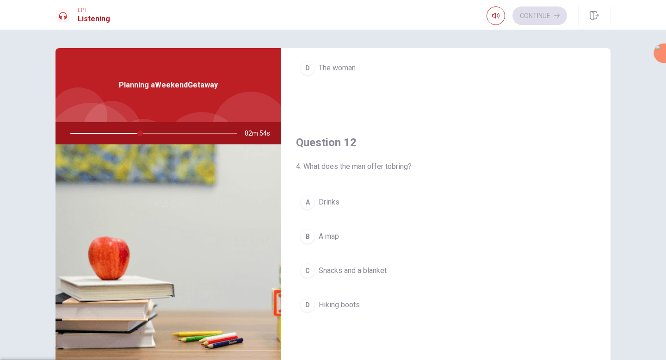
scroll to position [175, 0]
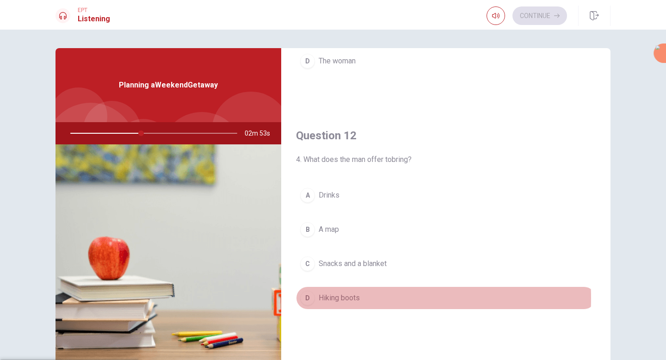
click at [302, 297] on div "D" at bounding box center [307, 297] width 15 height 15
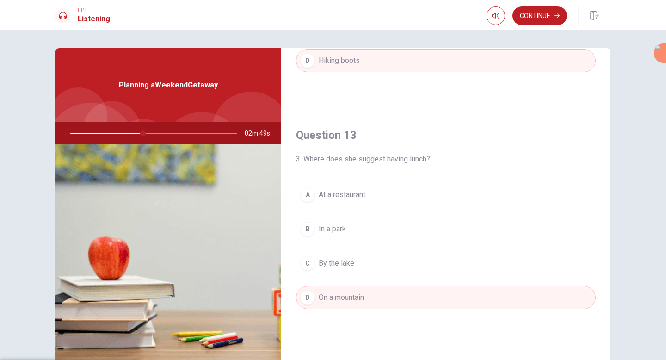
scroll to position [431, 0]
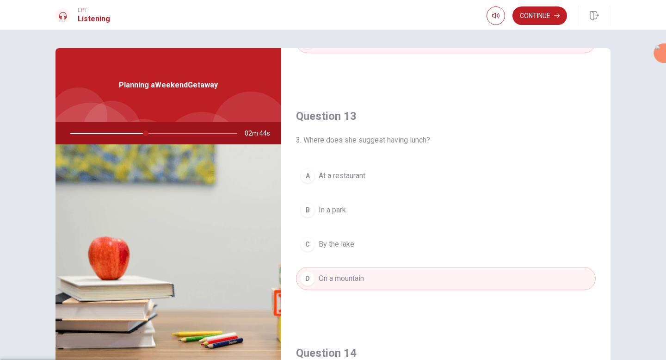
click at [302, 178] on div "A" at bounding box center [307, 175] width 15 height 15
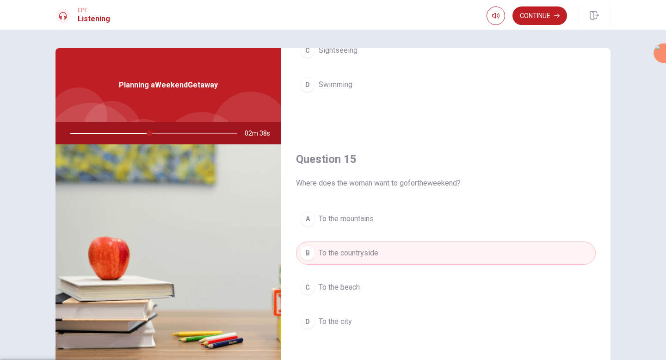
scroll to position [862, 0]
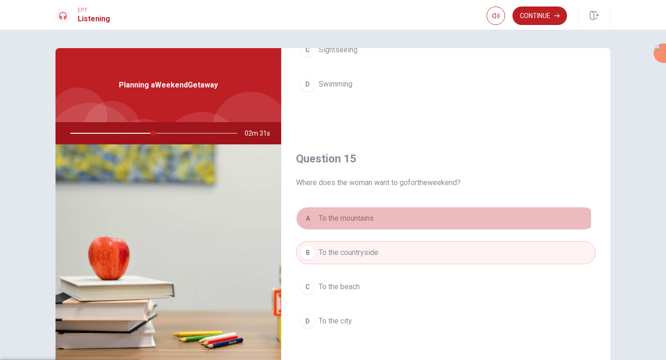
click at [309, 219] on div "A" at bounding box center [307, 218] width 15 height 15
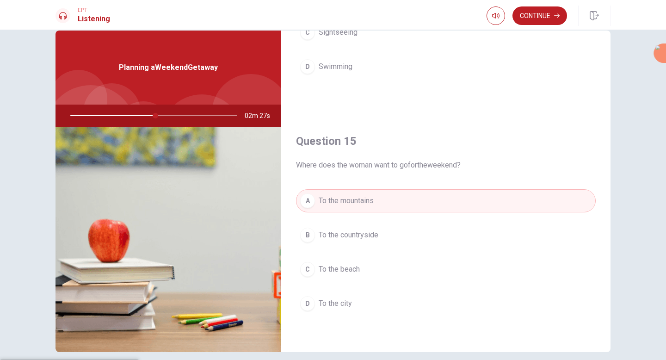
scroll to position [58, 0]
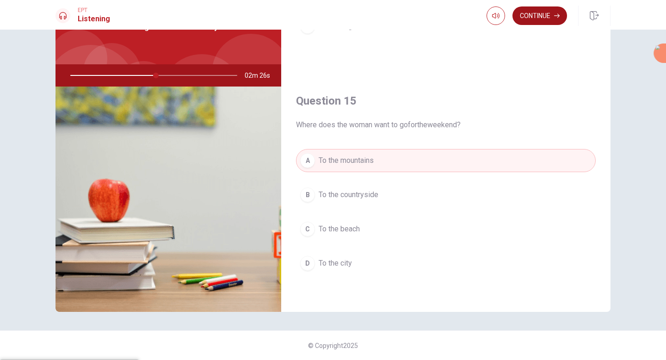
click at [550, 18] on button "Continue" at bounding box center [539, 15] width 55 height 18
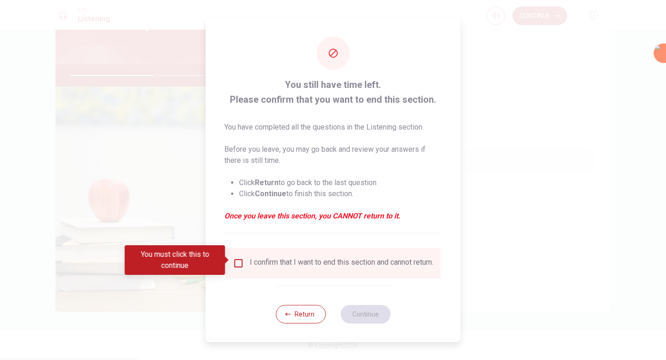
click at [235, 259] on input "You must click this to continue" at bounding box center [238, 263] width 11 height 11
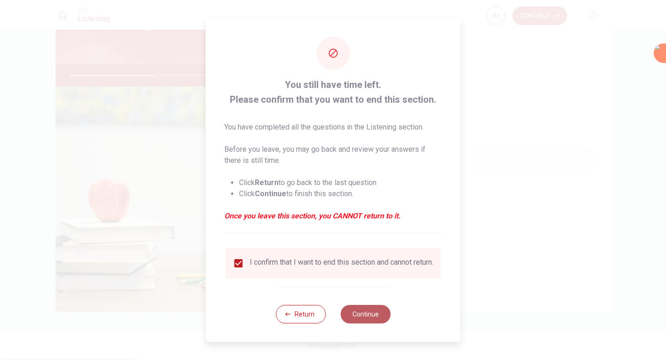
click at [359, 310] on button "Continue" at bounding box center [365, 314] width 50 height 18
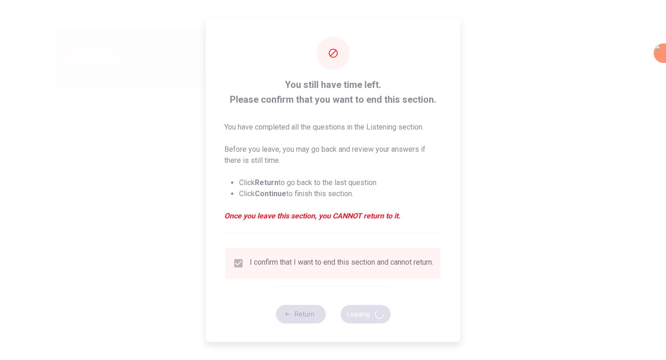
type input "53"
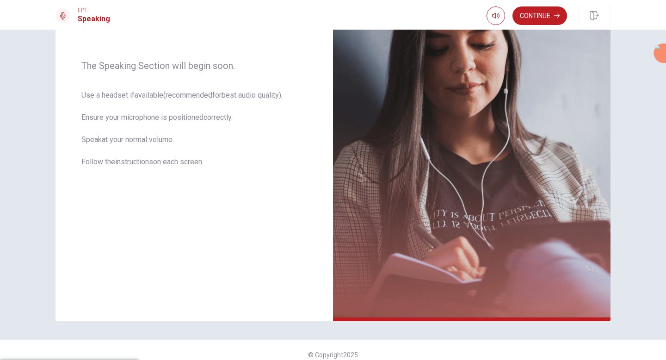
scroll to position [122, 0]
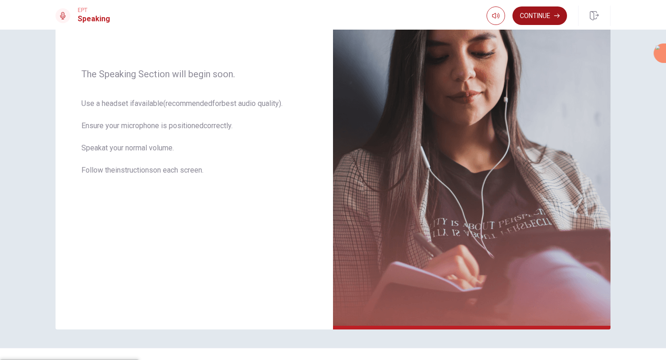
click at [538, 13] on button "Continue" at bounding box center [539, 15] width 55 height 18
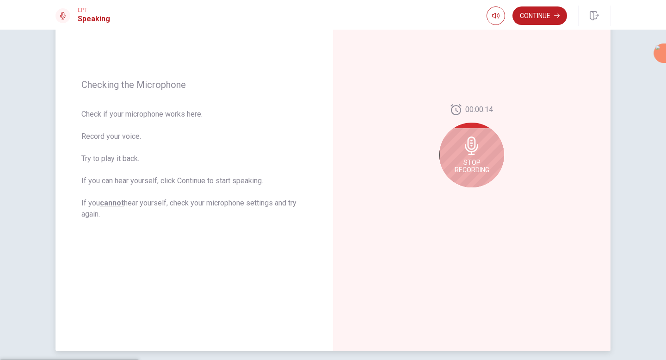
scroll to position [48, 0]
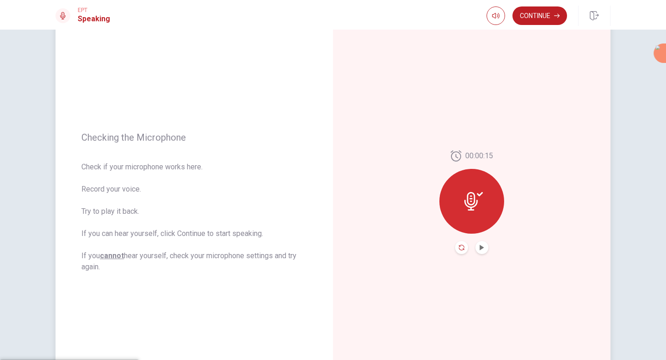
click at [460, 248] on icon "Record Again" at bounding box center [462, 248] width 6 height 6
click at [479, 245] on icon "Play Audio" at bounding box center [482, 248] width 6 height 6
click at [543, 15] on button "Continue" at bounding box center [539, 15] width 55 height 18
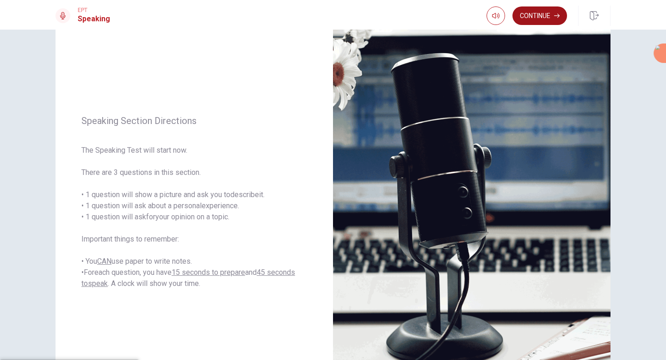
click at [544, 20] on button "Continue" at bounding box center [539, 15] width 55 height 18
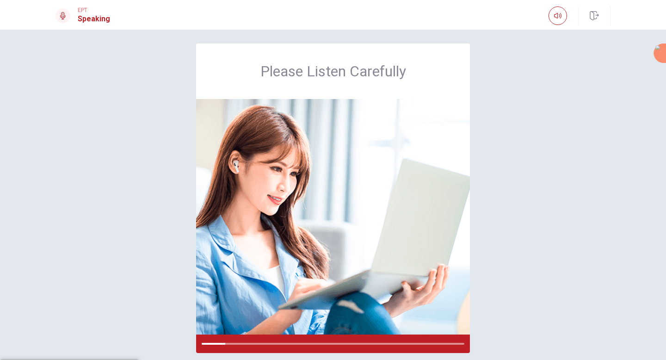
scroll to position [0, 0]
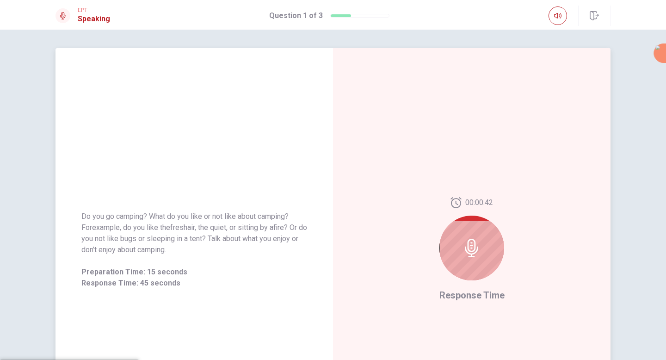
click at [479, 248] on div at bounding box center [471, 247] width 65 height 65
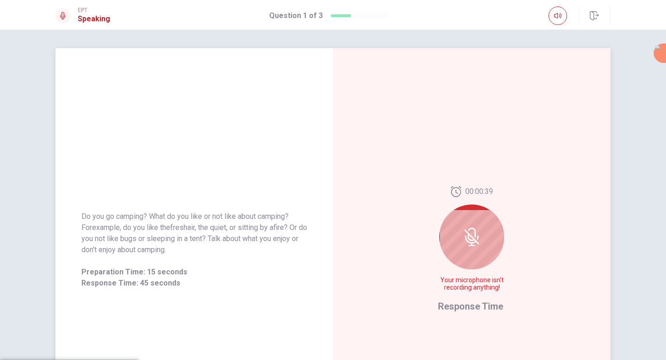
click at [471, 238] on icon at bounding box center [471, 236] width 15 height 15
click at [469, 238] on icon at bounding box center [471, 237] width 18 height 18
click at [512, 197] on div "00:00:36 Your microphone isn't recording anything! Response Time" at bounding box center [471, 249] width 277 height 403
click at [471, 304] on span "Response Time" at bounding box center [470, 306] width 65 height 11
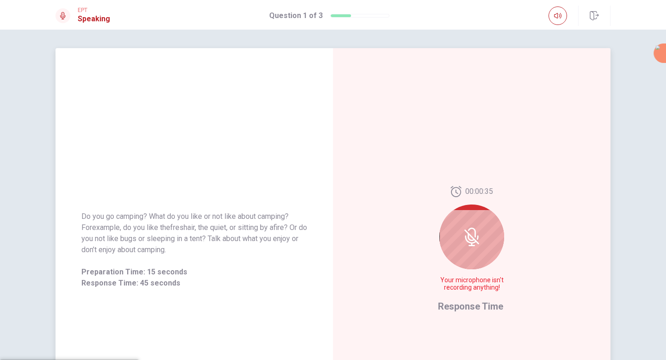
click at [466, 304] on span "Response Time" at bounding box center [470, 306] width 65 height 11
click at [184, 242] on span "Do you go camping? What do you like or not like about camping? For example, do …" at bounding box center [194, 233] width 226 height 44
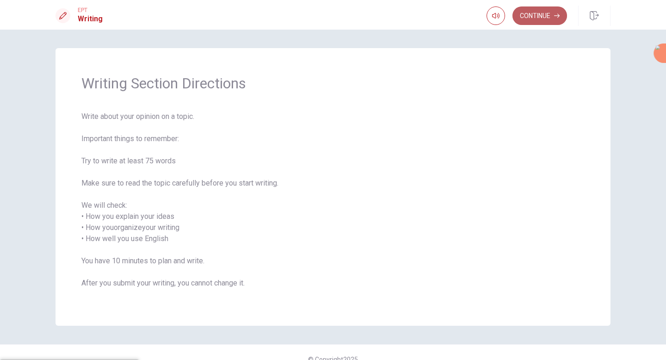
click at [538, 17] on button "Continue" at bounding box center [539, 15] width 55 height 18
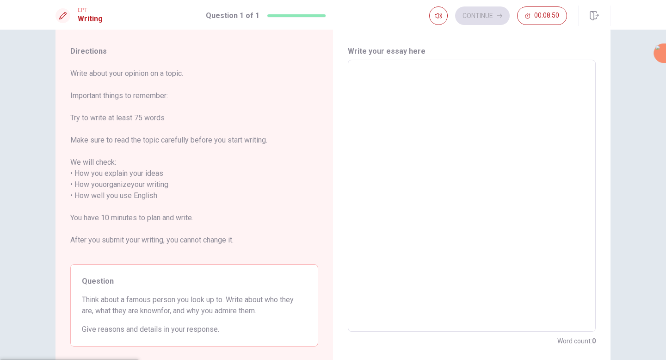
scroll to position [34, 0]
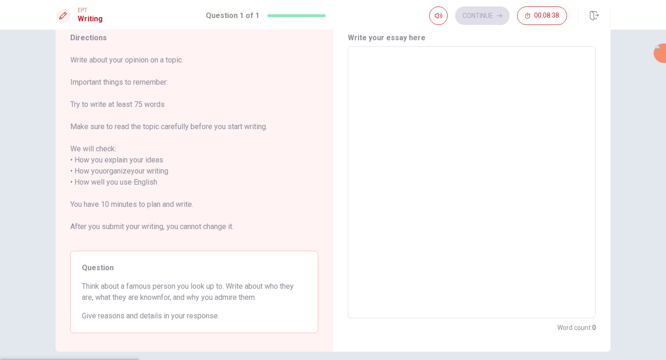
click at [419, 166] on textarea at bounding box center [471, 182] width 235 height 257
click at [401, 92] on textarea at bounding box center [471, 182] width 235 height 257
type textarea "I"
type textarea "x"
type textarea "I"
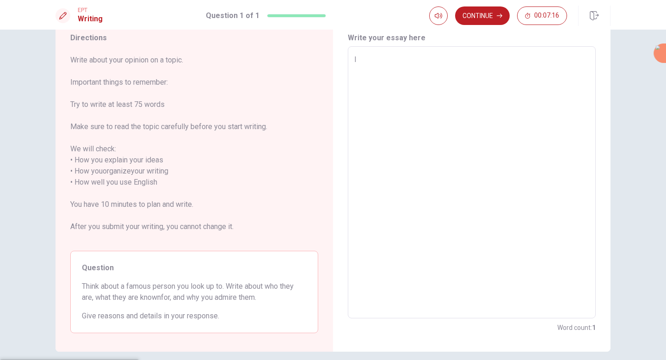
type textarea "x"
type textarea "I a"
type textarea "x"
type textarea "I ad"
type textarea "x"
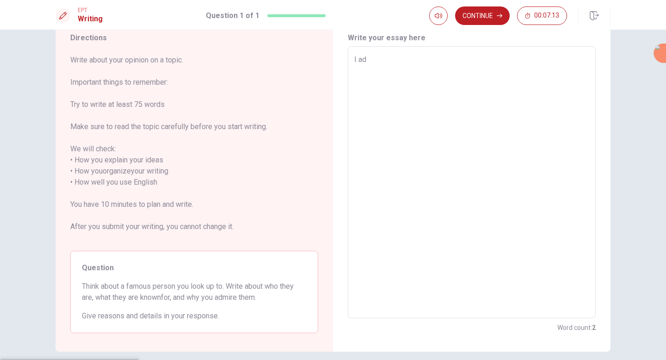
type textarea "I adm"
type textarea "x"
type textarea "I admi"
type textarea "x"
type textarea "I [PERSON_NAME]"
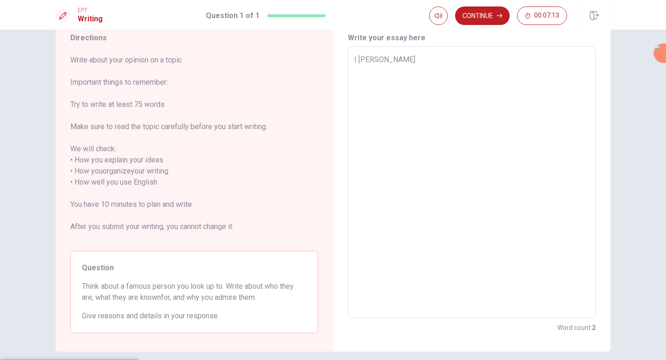
type textarea "x"
type textarea "I admire"
type textarea "x"
type textarea "I admire"
type textarea "x"
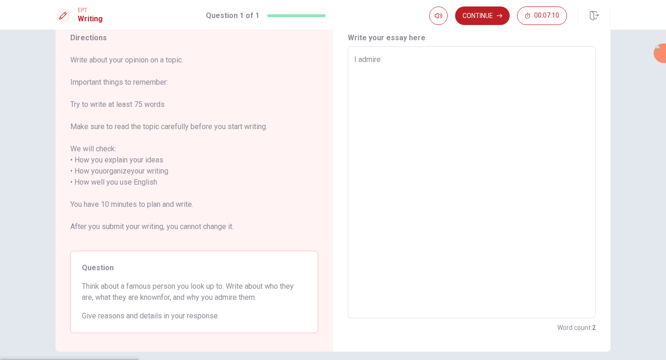
type textarea "I admire M"
type textarea "x"
type textarea "I admire [PERSON_NAME]"
type textarea "x"
type textarea "I admire [PERSON_NAME]"
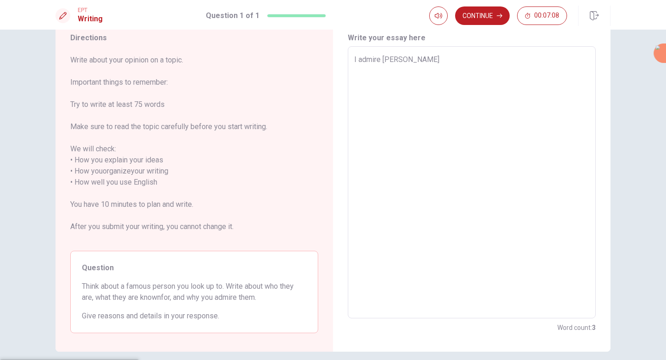
type textarea "x"
type textarea "I admire Mada"
type textarea "x"
type textarea "I admire Madam"
type textarea "x"
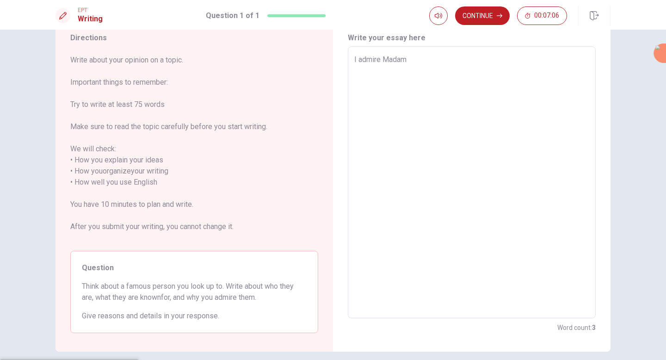
type textarea "I admire [PERSON_NAME]"
type textarea "x"
type textarea "I admire [PERSON_NAME]"
type textarea "x"
type textarea "I admire Madame C"
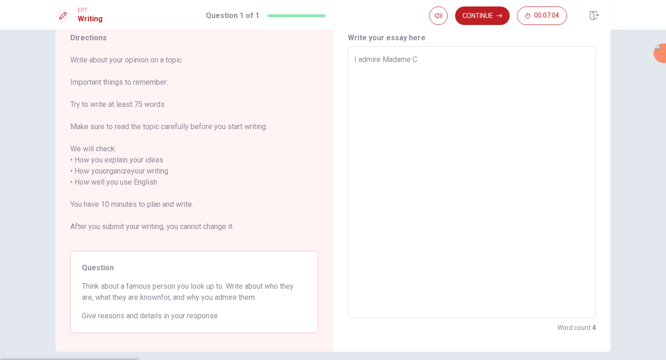
type textarea "x"
type textarea "I admire Madame [PERSON_NAME]"
type textarea "x"
type textarea "I admire Madame Cur"
type textarea "x"
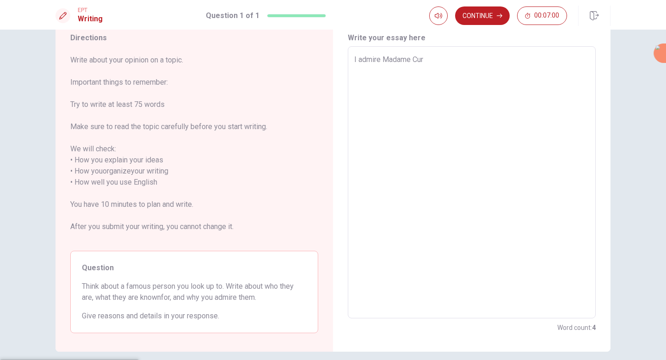
type textarea "I admire Madame [PERSON_NAME]"
type textarea "x"
type textarea "I admire [PERSON_NAME]"
type textarea "x"
type textarea "I admire [PERSON_NAME]."
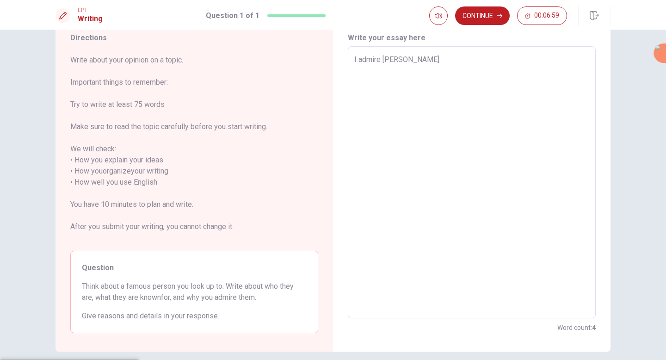
type textarea "x"
type textarea "I admire [PERSON_NAME]."
type textarea "x"
type textarea "I admire [PERSON_NAME]. S"
type textarea "x"
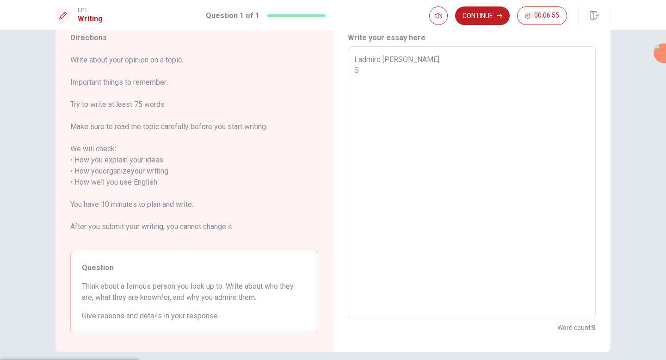
type textarea "I admire [PERSON_NAME]. Sh"
type textarea "x"
type textarea "I admire [PERSON_NAME]. She"
type textarea "x"
type textarea "I admire [PERSON_NAME]. She"
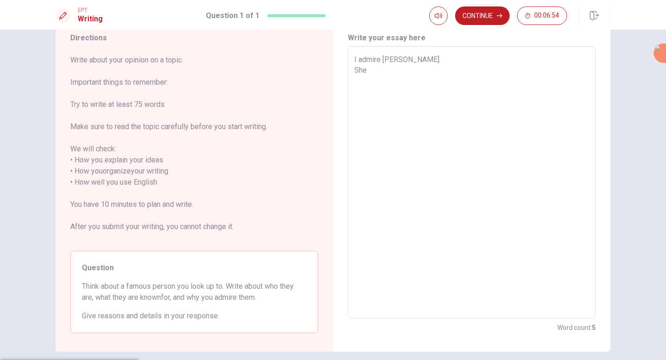
type textarea "x"
type textarea "I admire [PERSON_NAME]. She w"
type textarea "x"
type textarea "I admire [PERSON_NAME]. She wa"
type textarea "x"
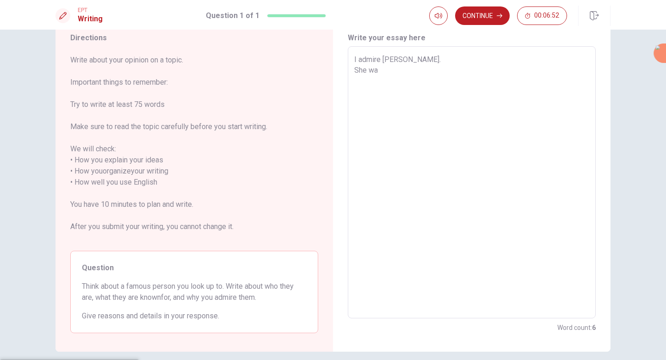
type textarea "I admire [PERSON_NAME]. She was"
type textarea "x"
type textarea "I admire [PERSON_NAME]. She was"
type textarea "x"
type textarea "I admire [PERSON_NAME]. She was a"
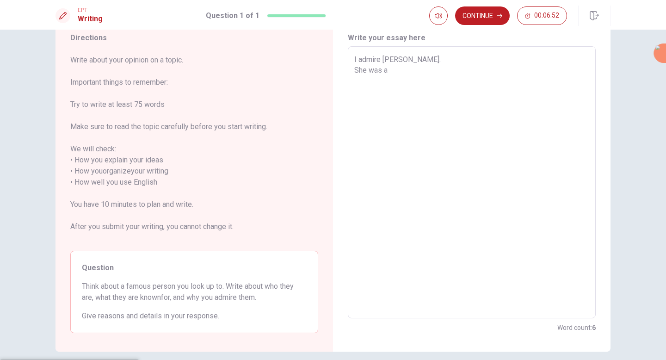
type textarea "x"
type textarea "I admire [PERSON_NAME]. She was a"
type textarea "x"
type textarea "I admire [PERSON_NAME]. She was a w"
type textarea "x"
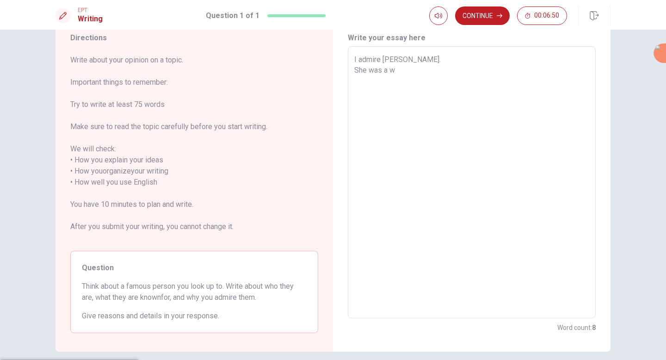
type textarea "I admire [PERSON_NAME]. She was a wo"
type textarea "x"
type textarea "I admire [PERSON_NAME]. She was a wom"
type textarea "x"
type textarea "I admire [PERSON_NAME]. She was a woma"
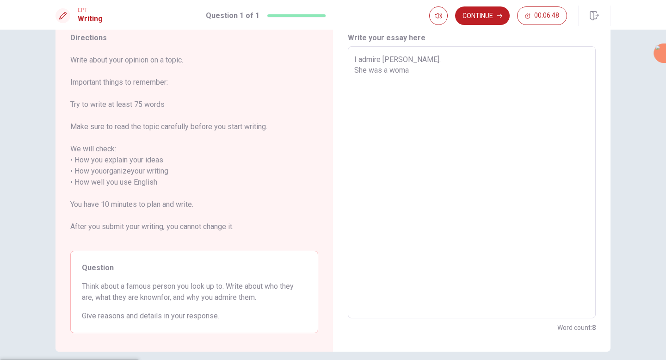
type textarea "x"
type textarea "I admire [PERSON_NAME]. She was a woman"
type textarea "x"
type textarea "I admire [PERSON_NAME]. She was a woman"
type textarea "x"
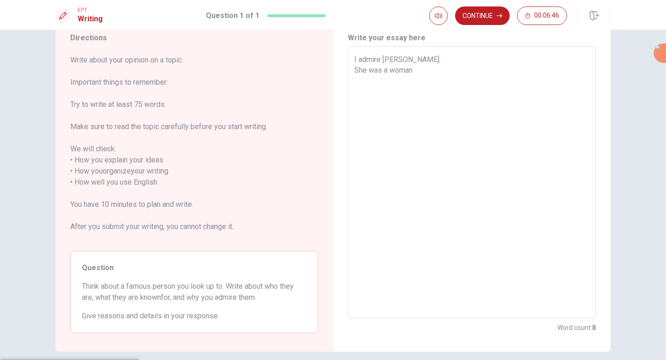
type textarea "I admire [PERSON_NAME]. She was a woman w"
type textarea "x"
type textarea "I admire [PERSON_NAME]. She was a woman wh"
type textarea "x"
type textarea "I admire [PERSON_NAME]. She was a woman who"
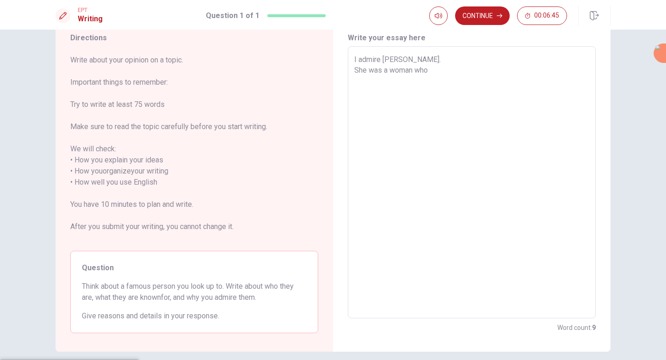
type textarea "x"
type textarea "I admire [PERSON_NAME]. She was a woman who"
type textarea "x"
type textarea "I admire [PERSON_NAME]. She was a woman who l"
type textarea "x"
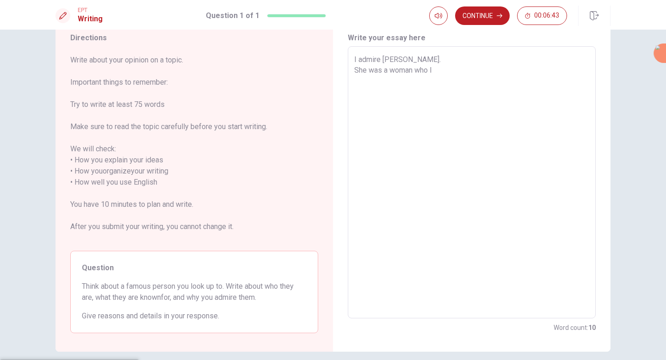
type textarea "I admire [PERSON_NAME]. She was a woman who li"
type textarea "x"
type textarea "I admire [PERSON_NAME]. She was a woman who liv"
type textarea "x"
type textarea "I admire [PERSON_NAME]. She was a woman who live"
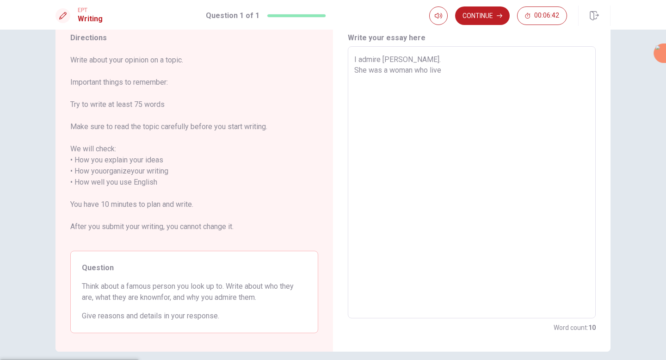
type textarea "x"
type textarea "I admire [PERSON_NAME]. She was a woman who lived"
type textarea "x"
type textarea "I admire [PERSON_NAME]. She was a woman who lived"
type textarea "x"
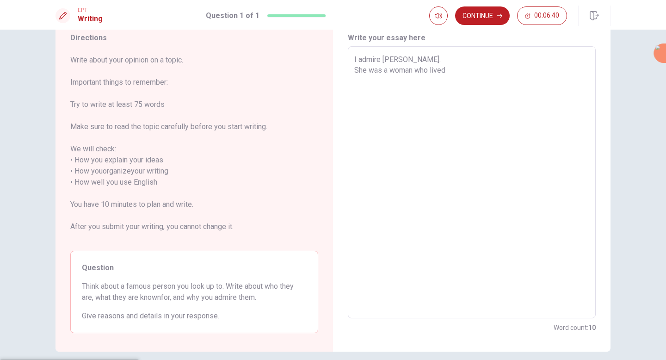
type textarea "I admire [PERSON_NAME]. She was a woman who lived i"
type textarea "x"
type textarea "I admire [PERSON_NAME]. She was a woman who lived in"
type textarea "x"
type textarea "I admire [PERSON_NAME]. She was a woman who lived in"
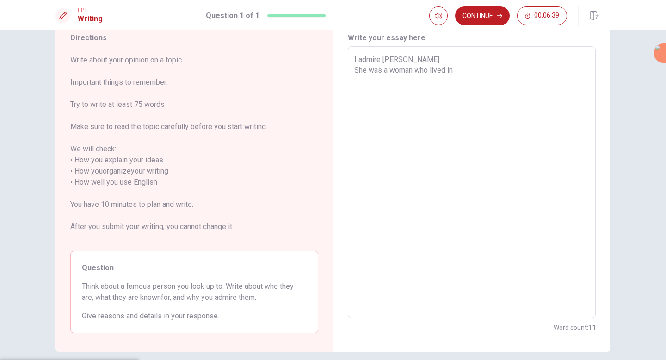
type textarea "x"
type textarea "I admire [PERSON_NAME]. She was a woman who lived in a"
type textarea "x"
type textarea "I admire [PERSON_NAME]. She was a woman who lived in a"
type textarea "x"
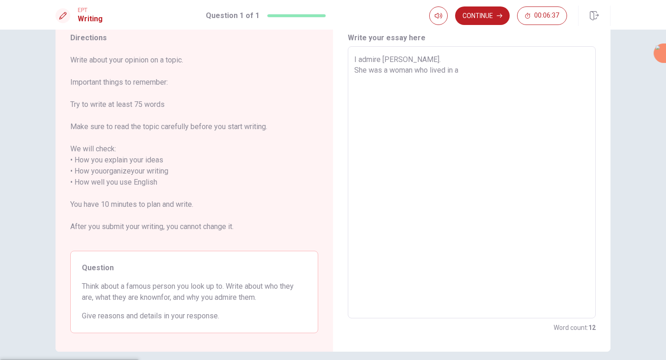
type textarea "I admire [PERSON_NAME]. She was a woman who lived in a v"
type textarea "x"
type textarea "I admire [PERSON_NAME]. She was a woman who lived in a ve"
type textarea "x"
type textarea "I admire [PERSON_NAME]. She was a woman who lived in a ver"
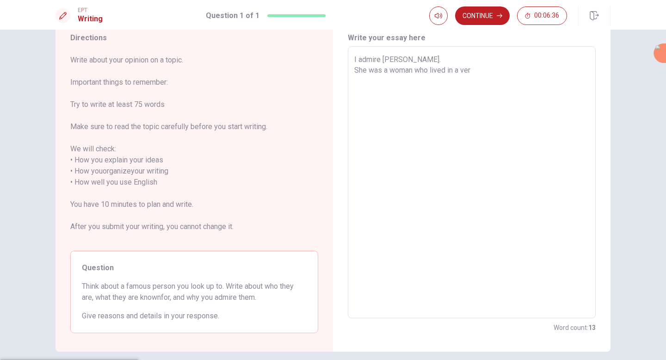
type textarea "x"
type textarea "I admire [PERSON_NAME]. She was a woman who lived in a very"
type textarea "x"
type textarea "I admire [PERSON_NAME]. She was a woman who lived in a very"
type textarea "x"
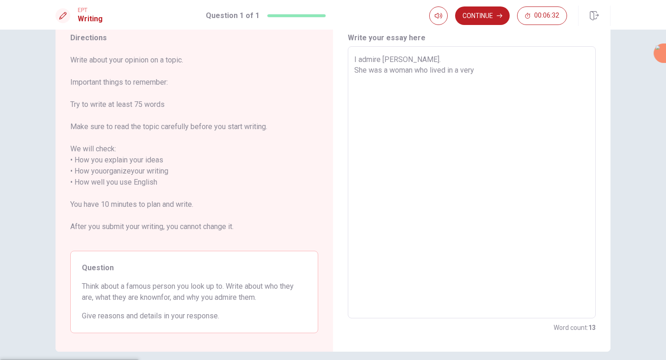
type textarea "I admire [PERSON_NAME]. She was a woman who lived in a very d"
type textarea "x"
type textarea "I admire [PERSON_NAME]. She was a woman who lived in a very di"
type textarea "x"
type textarea "I admire [PERSON_NAME]. She was a woman who lived in a very dif"
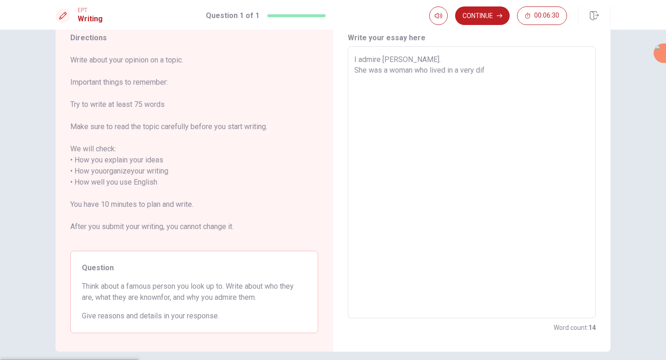
type textarea "x"
type textarea "I admire [PERSON_NAME]. She was a woman who lived in a very diff"
type textarea "x"
type textarea "I admire [PERSON_NAME]. She was a woman who lived in a very diffi"
type textarea "x"
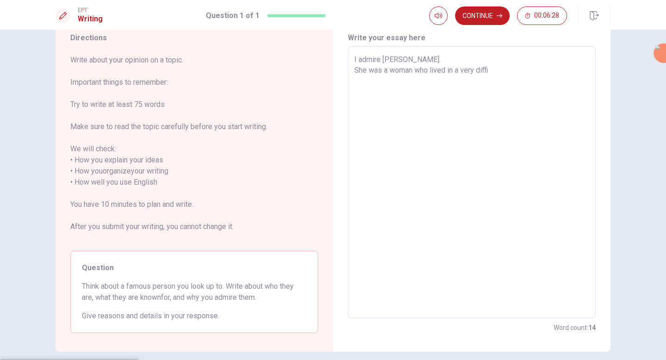
type textarea "I admire [PERSON_NAME]. She was a woman who lived in a very diffic"
type textarea "x"
type textarea "I admire [PERSON_NAME]. She was a woman who lived in a very difficu"
type textarea "x"
type textarea "I admire [PERSON_NAME]. She was a woman who lived in a very difficul"
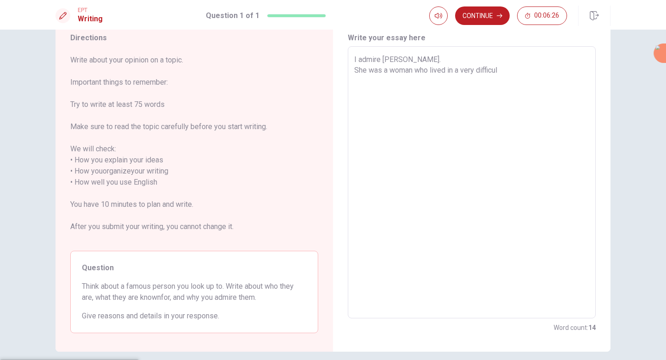
type textarea "x"
type textarea "I admire [PERSON_NAME]. She was a woman who lived in a very difficult"
type textarea "x"
type textarea "I admire [PERSON_NAME]. She was a woman who lived in a very difficult"
type textarea "x"
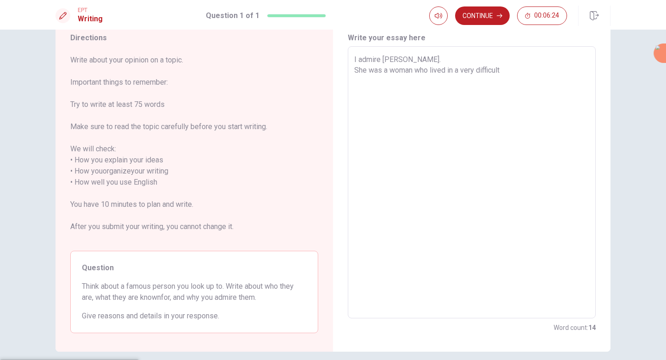
type textarea "I admire [PERSON_NAME]. She was a woman who lived in a very difficult t"
type textarea "x"
type textarea "I admire [PERSON_NAME]. She was a woman who lived in a very difficult ti"
type textarea "x"
type textarea "I admire [PERSON_NAME]. She was a woman who lived in a very difficult [PERSON_N…"
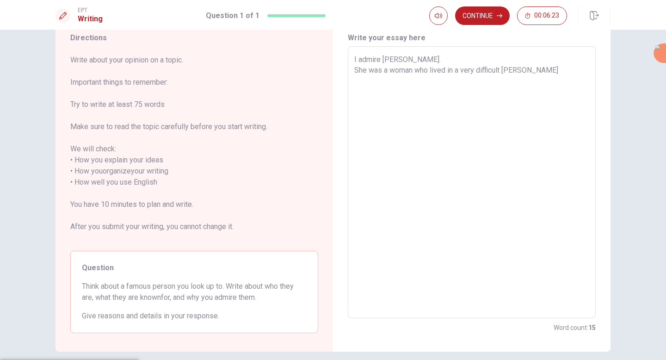
type textarea "x"
type textarea "I admire [PERSON_NAME]. She was a woman who lived in a very difficult time"
type textarea "x"
type textarea "I admire [PERSON_NAME]. She was a woman who lived in a very difficult time."
type textarea "x"
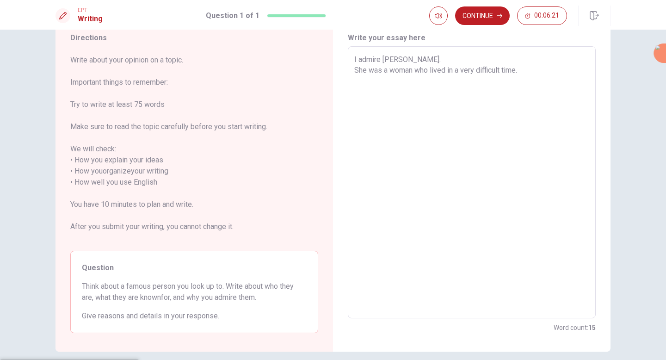
type textarea "I admire [PERSON_NAME]. She was a woman who lived in a very difficult time."
type textarea "x"
type textarea "I admire [PERSON_NAME]. She was a woman who lived in a very difficult time. S"
type textarea "x"
type textarea "I admire [PERSON_NAME]. She was a woman who lived in a very difficult time. Sh"
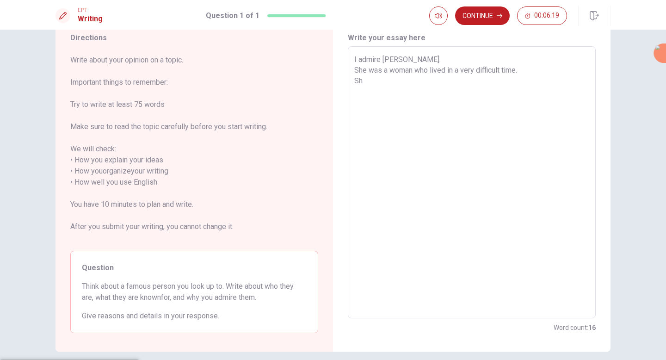
type textarea "x"
type textarea "I admire [PERSON_NAME]. She was a woman who lived in a very difficult time. She"
type textarea "x"
type textarea "I admire [PERSON_NAME]. She was a woman who lived in a very difficult time. She"
type textarea "x"
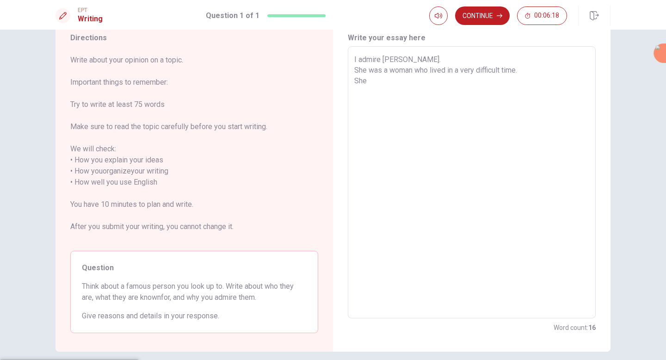
type textarea "I admire [PERSON_NAME]. She was a woman who lived in a very difficult time. She…"
type textarea "x"
type textarea "I admire [PERSON_NAME]. She was a woman who lived in a very difficult time. She…"
type textarea "x"
type textarea "I admire [PERSON_NAME]. She was a woman who lived in a very difficult time. She…"
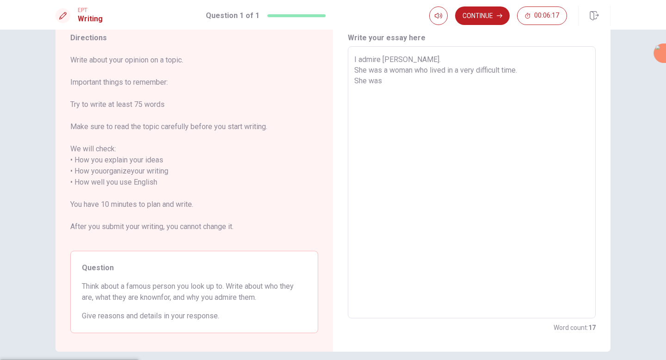
type textarea "x"
type textarea "I admire [PERSON_NAME]. She was a woman who lived in a very difficult time. She…"
type textarea "x"
type textarea "I admire [PERSON_NAME]. She was a woman who lived in a very difficult time. She…"
type textarea "x"
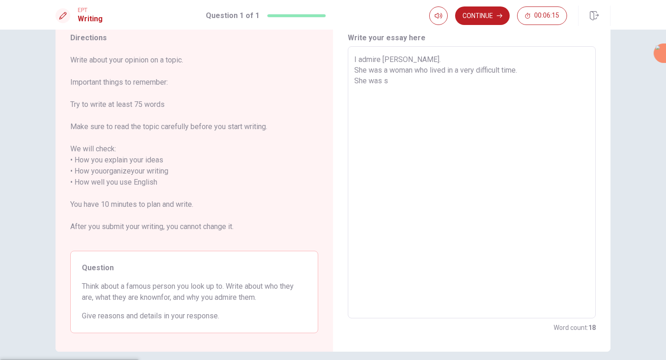
type textarea "I admire [PERSON_NAME]. She was a woman who lived in a very difficult time. She…"
type textarea "x"
type textarea "I admire [PERSON_NAME]. She was a woman who lived in a very difficult time. She…"
type textarea "x"
type textarea "I admire [PERSON_NAME]. She was a woman who lived in a very difficult time. She…"
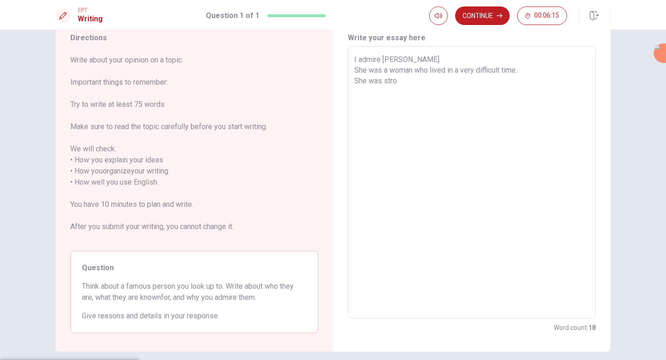
type textarea "x"
type textarea "I admire [PERSON_NAME]. She was a woman who lived in a very difficult time. She…"
type textarea "x"
type textarea "I admire [PERSON_NAME]. She was a woman who lived in a very difficult time. She…"
type textarea "x"
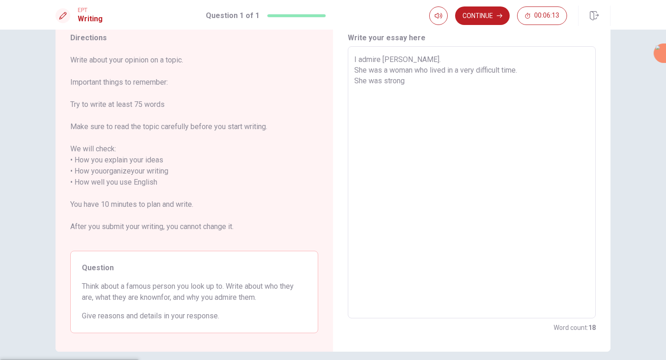
type textarea "I admire [PERSON_NAME]. She was a woman who lived in a very difficult time. She…"
type textarea "x"
type textarea "I admire [PERSON_NAME]. She was a woman who lived in a very difficult time. She…"
type textarea "x"
type textarea "I admire [PERSON_NAME]. She was a woman who lived in a very difficult time. She…"
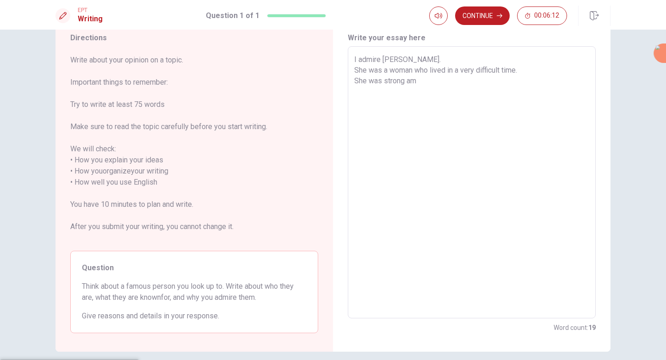
type textarea "x"
type textarea "I admire [PERSON_NAME]. She was a woman who lived in a very difficult time. She…"
type textarea "x"
type textarea "I admire [PERSON_NAME]. She was a woman who lived in a very difficult time. She…"
type textarea "x"
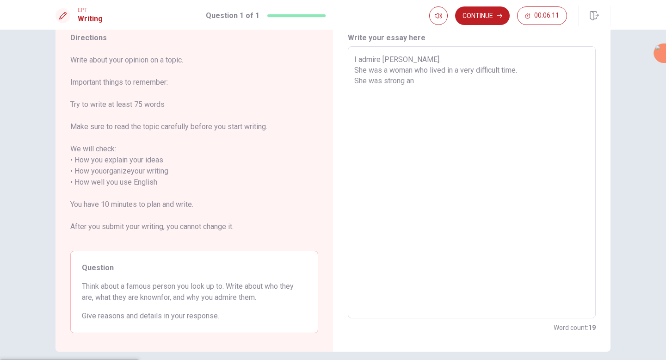
type textarea "I admire [PERSON_NAME]. She was a woman who lived in a very difficult time. She…"
type textarea "x"
type textarea "I admire [PERSON_NAME]. She was a woman who lived in a very difficult time. She…"
type textarea "x"
type textarea "I admire [PERSON_NAME]. She was a woman who lived in a very difficult time. She…"
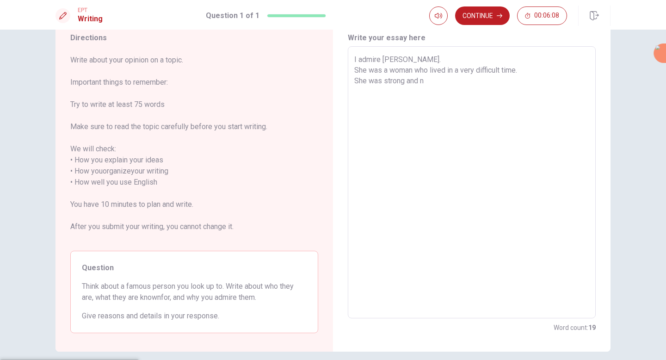
type textarea "x"
type textarea "I admire [PERSON_NAME]. She was a woman who lived in a very difficult time. She…"
type textarea "x"
type textarea "I admire [PERSON_NAME]. She was a woman who lived in a very difficult time. She…"
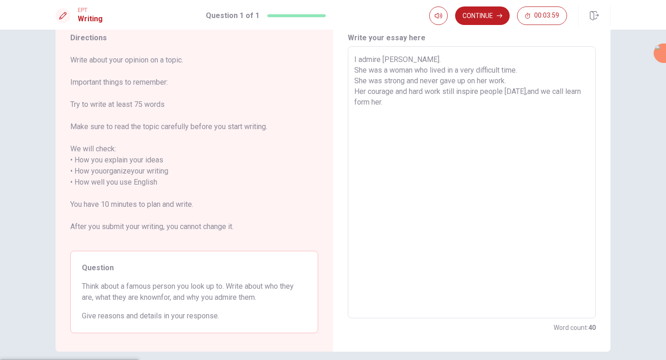
click at [532, 69] on textarea "I admire [PERSON_NAME]. She was a woman who lived in a very difficult time. She…" at bounding box center [471, 182] width 235 height 257
click at [527, 83] on textarea "I admire [PERSON_NAME]. She was a woman who lived in a very difficult time. She…" at bounding box center [471, 182] width 235 height 257
click at [393, 121] on textarea "I admire [PERSON_NAME]. She was a woman who lived in a very difficult time. She…" at bounding box center [471, 182] width 235 height 257
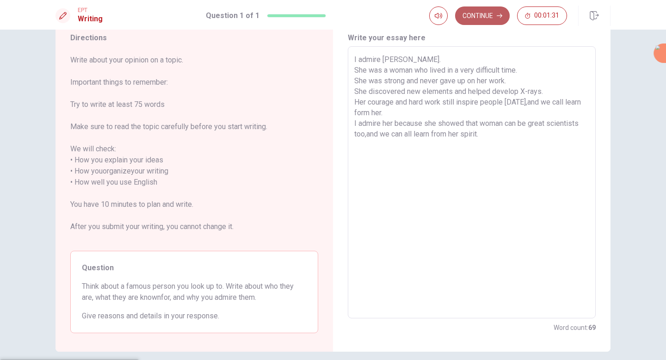
click at [480, 16] on button "Continue" at bounding box center [482, 15] width 55 height 18
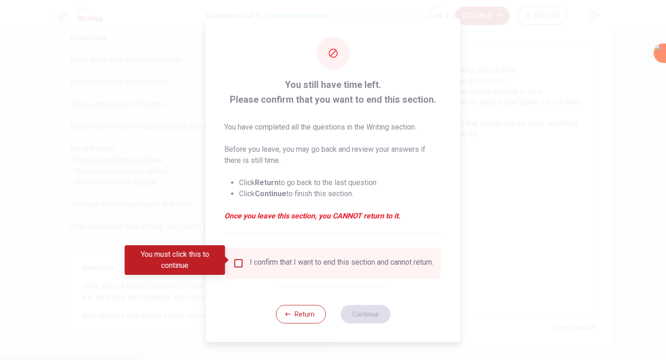
click at [240, 258] on input "You must click this to continue" at bounding box center [238, 263] width 11 height 11
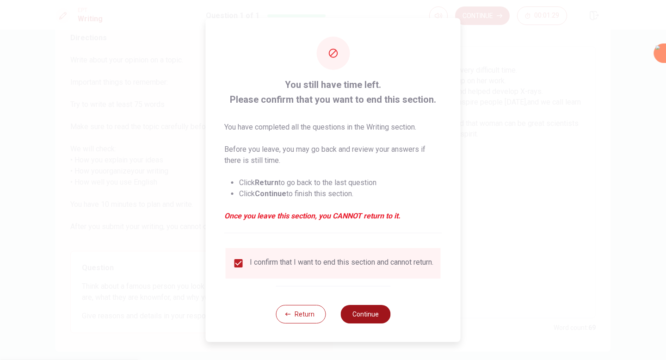
click at [363, 320] on button "Continue" at bounding box center [365, 314] width 50 height 18
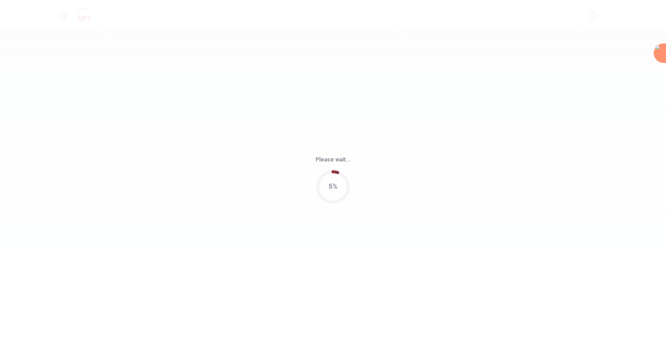
scroll to position [0, 0]
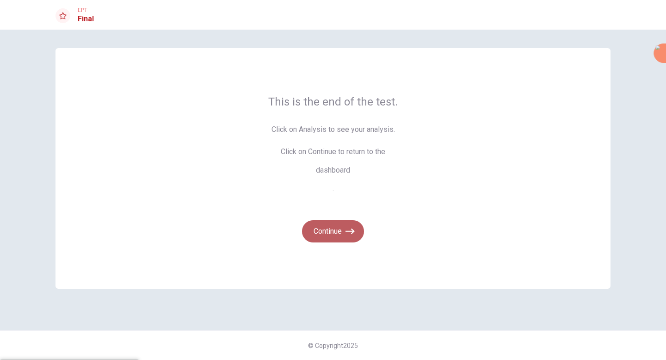
click at [339, 231] on button "Continue" at bounding box center [333, 231] width 62 height 22
